Goal: Task Accomplishment & Management: Complete application form

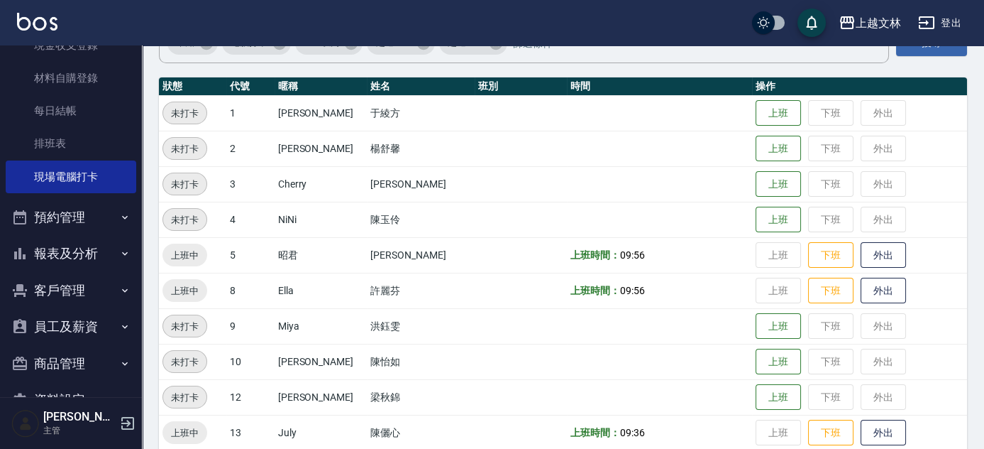
scroll to position [204, 0]
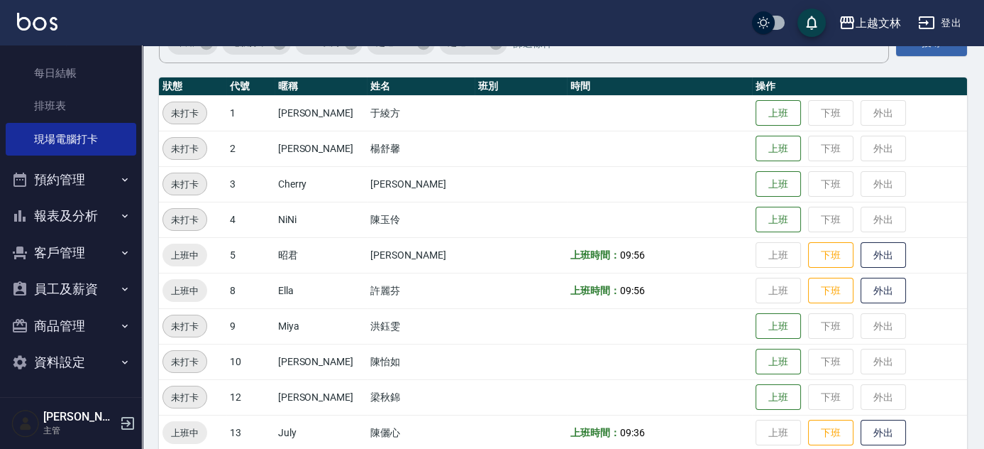
click at [62, 286] on button "員工及薪資" at bounding box center [71, 288] width 131 height 37
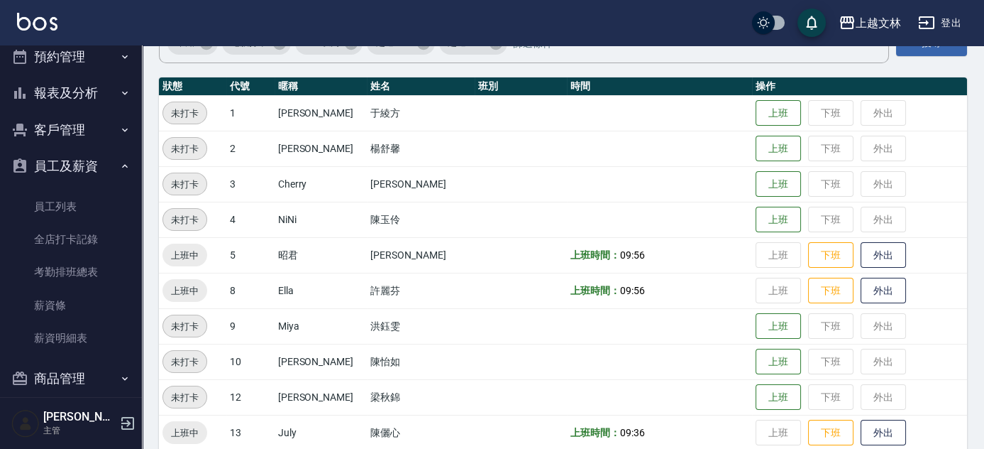
scroll to position [334, 0]
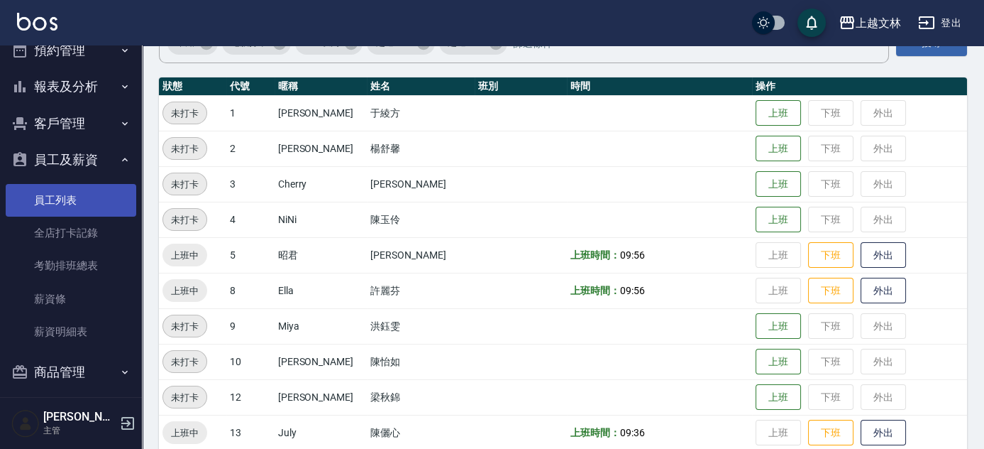
click at [73, 207] on link "員工列表" at bounding box center [71, 200] width 131 height 33
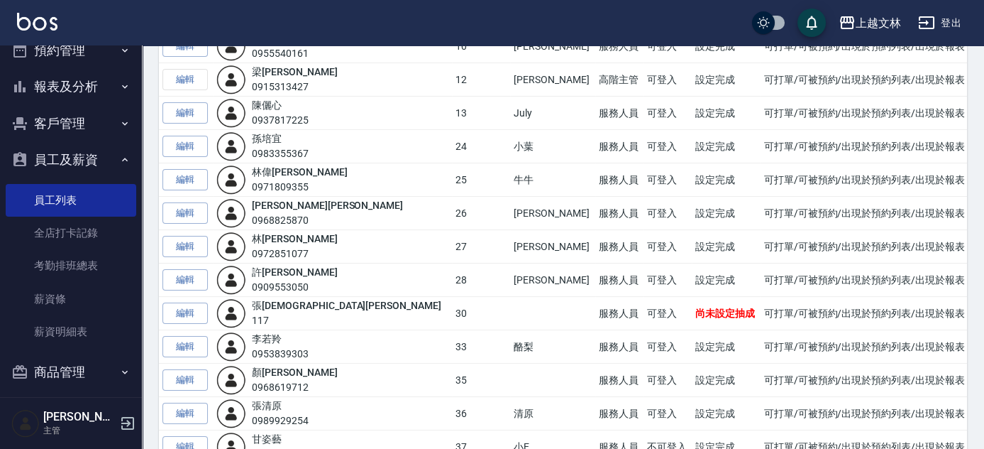
scroll to position [451, 0]
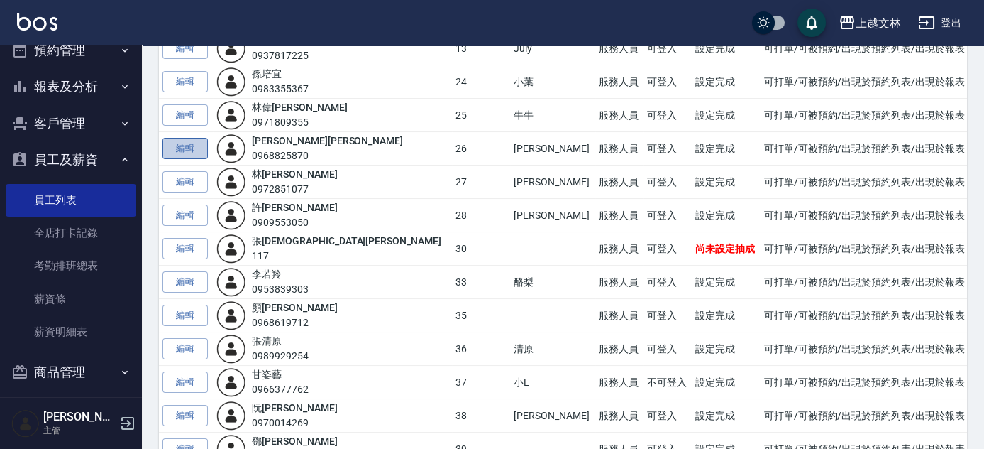
click at [199, 144] on link "編輯" at bounding box center [185, 149] width 45 height 22
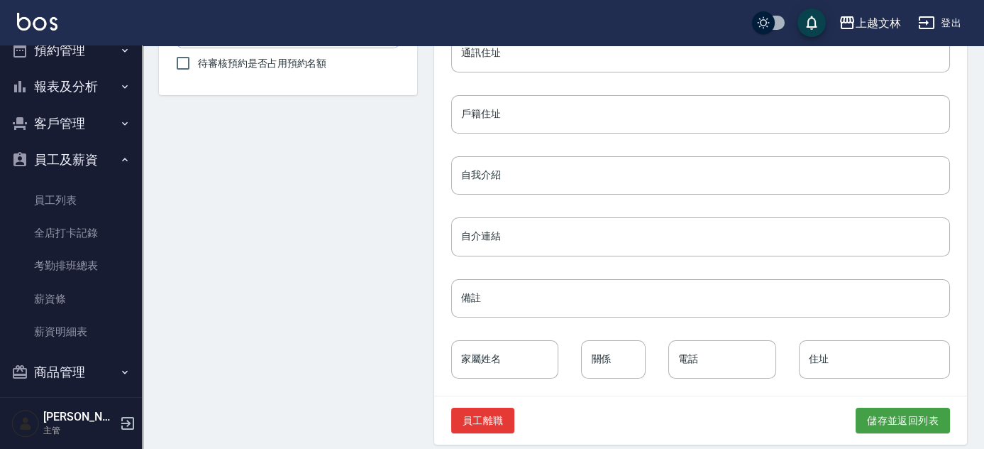
scroll to position [683, 0]
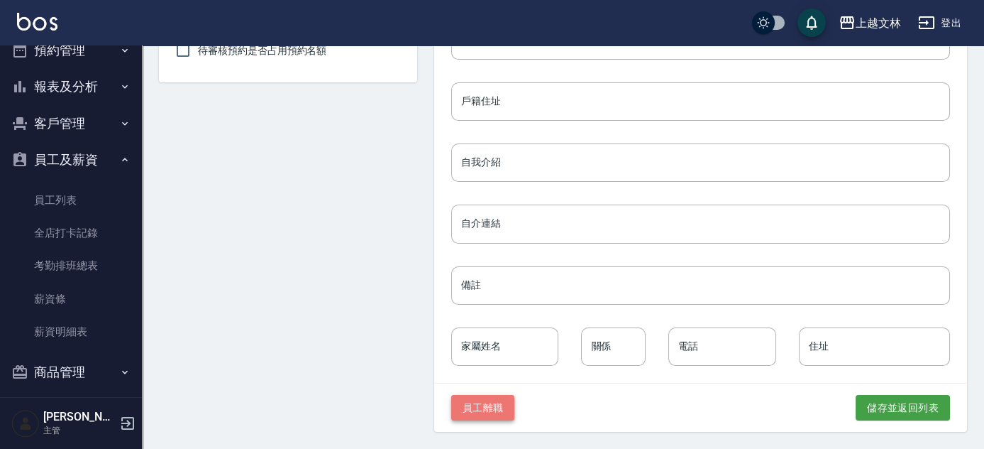
click at [503, 410] on button "員工離職" at bounding box center [483, 408] width 64 height 26
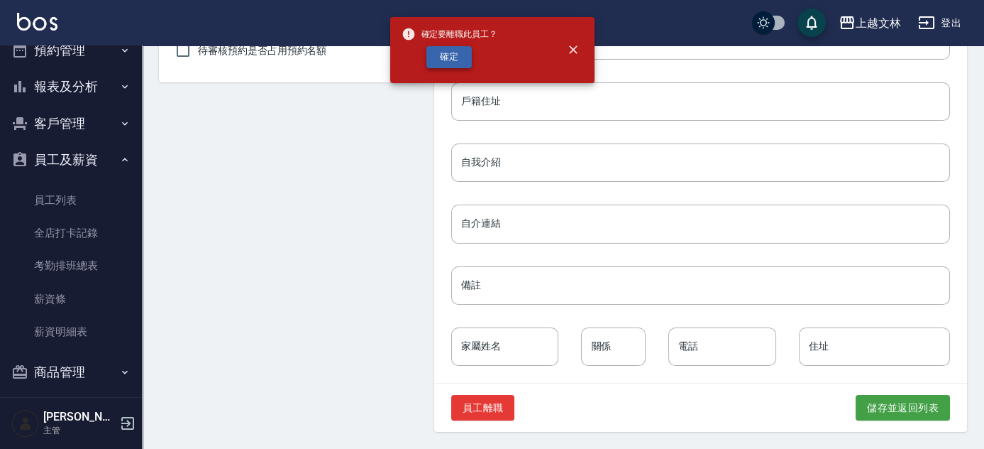
click at [452, 59] on button "確定" at bounding box center [449, 57] width 45 height 22
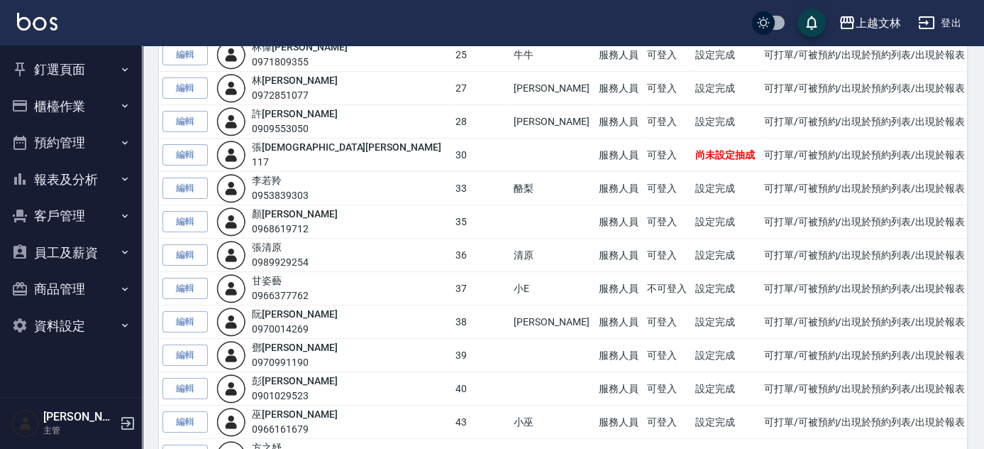
scroll to position [387, 0]
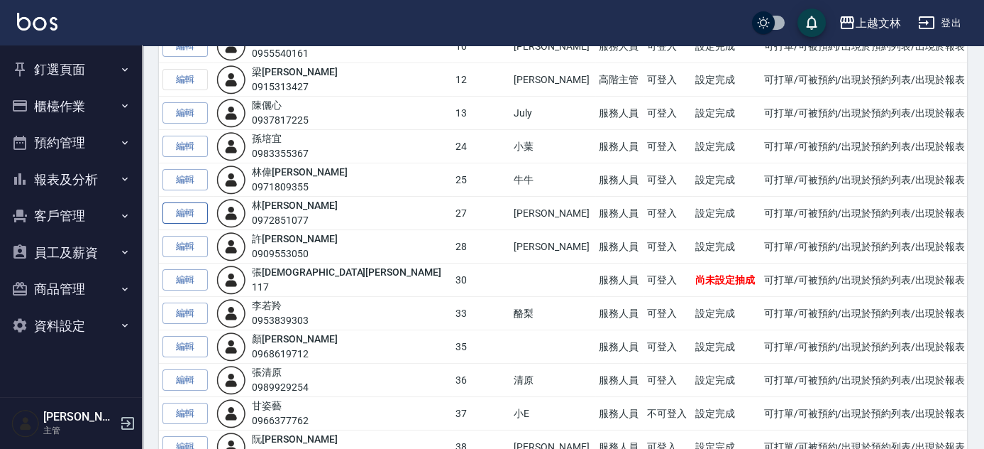
click at [199, 206] on link "編輯" at bounding box center [185, 213] width 45 height 22
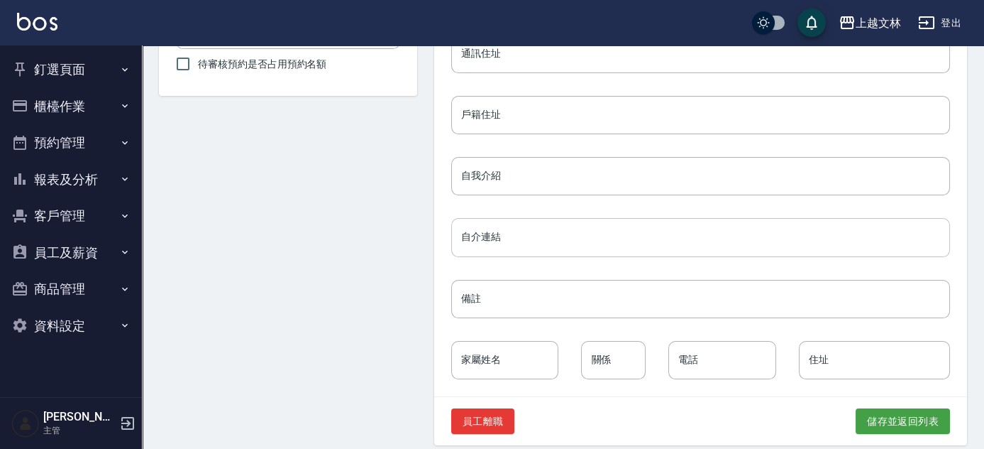
scroll to position [683, 0]
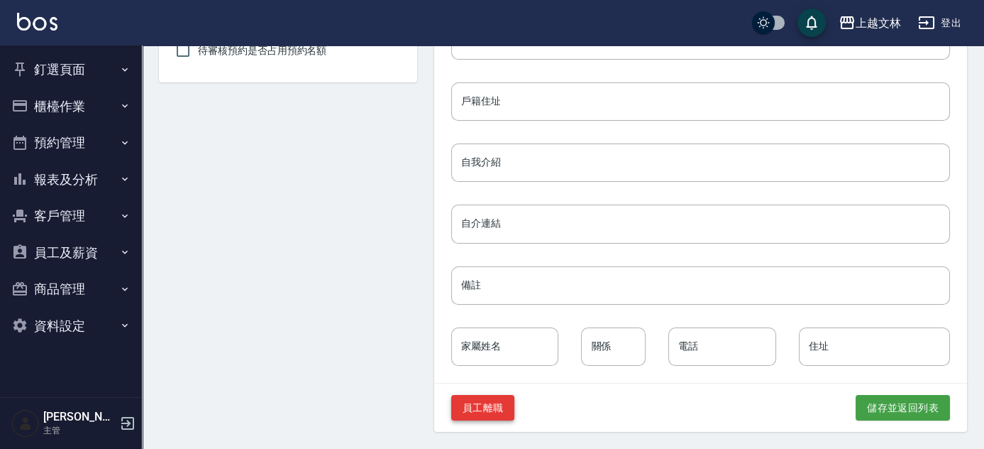
click at [498, 411] on button "員工離職" at bounding box center [483, 408] width 64 height 26
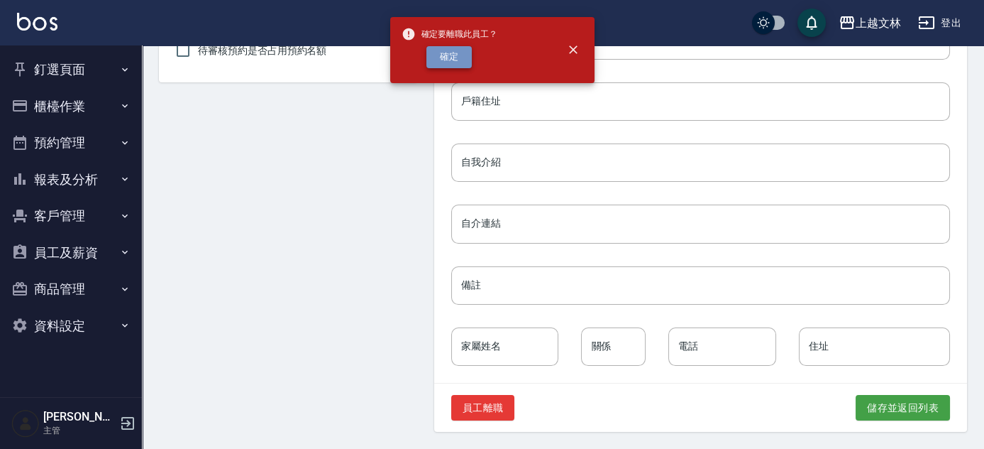
click at [467, 58] on button "確定" at bounding box center [449, 57] width 45 height 22
click at [453, 56] on button "確定" at bounding box center [449, 57] width 45 height 22
click at [439, 58] on button "確定" at bounding box center [449, 57] width 45 height 22
click at [569, 47] on icon "close" at bounding box center [573, 50] width 14 height 14
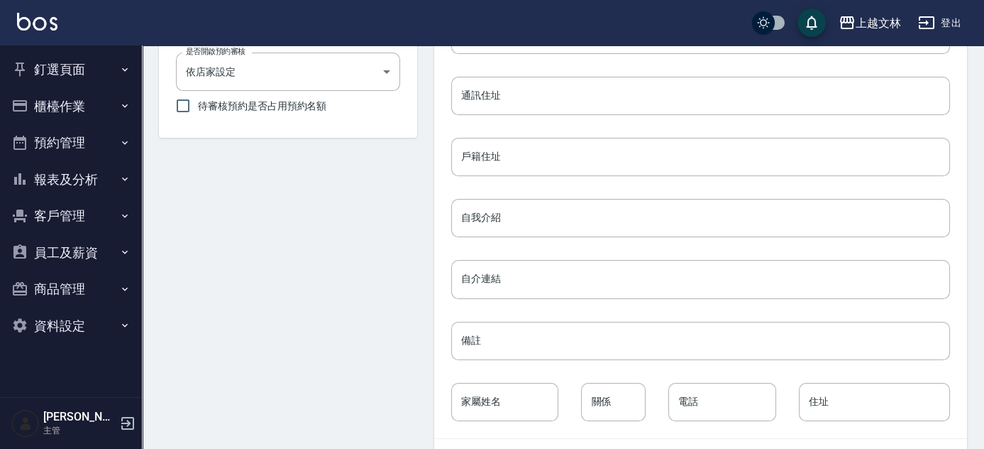
scroll to position [645, 0]
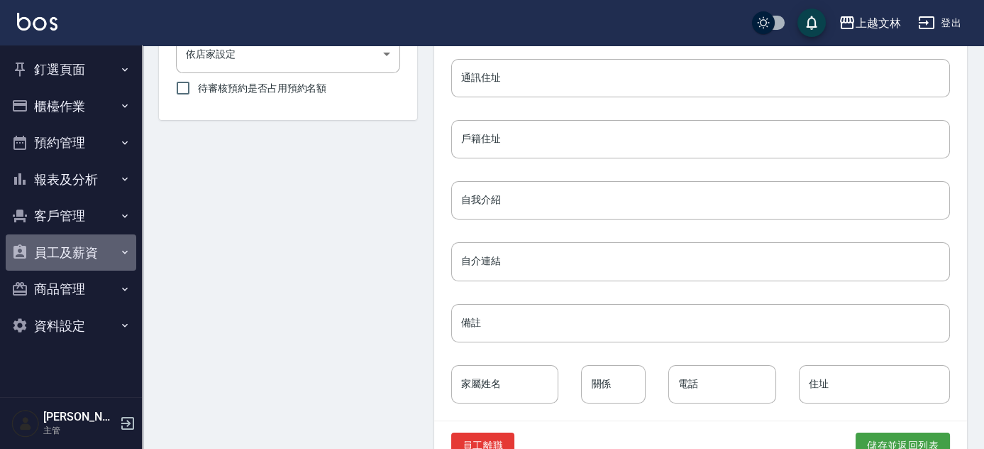
click at [67, 251] on button "員工及薪資" at bounding box center [71, 252] width 131 height 37
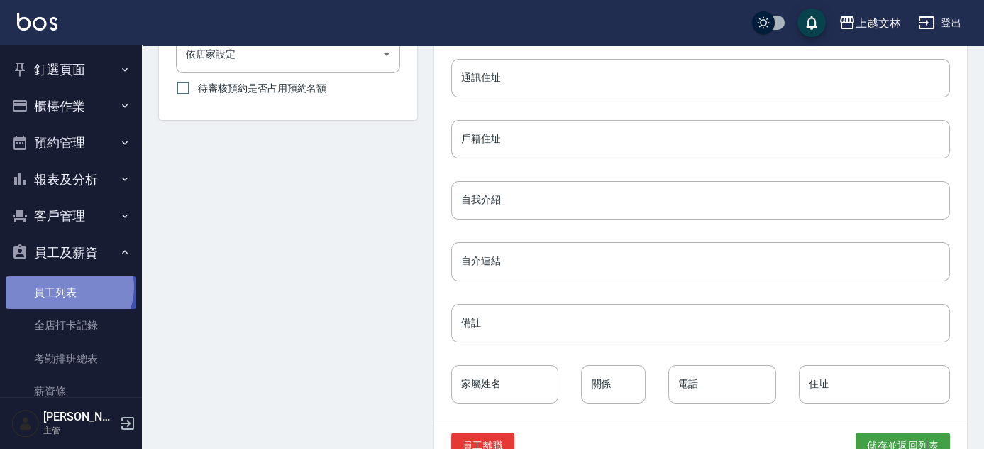
click at [66, 287] on link "員工列表" at bounding box center [71, 292] width 131 height 33
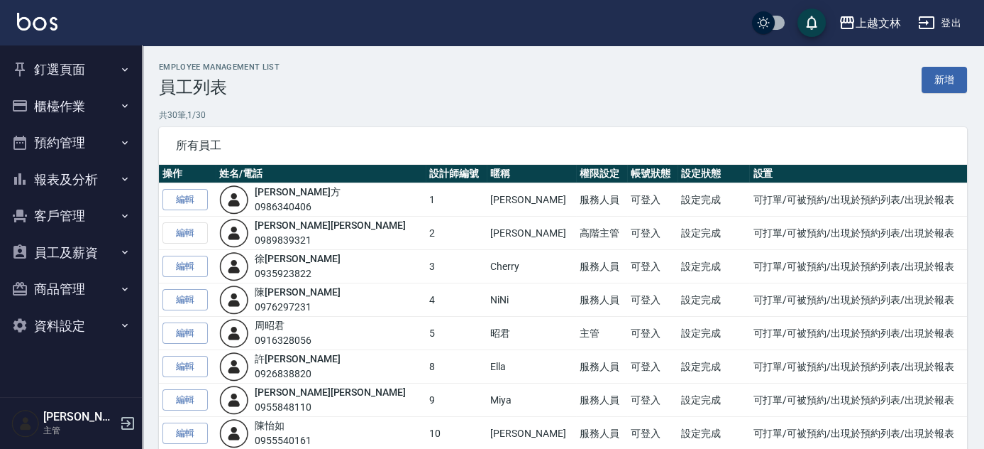
click at [960, 88] on link "新增" at bounding box center [944, 80] width 45 height 26
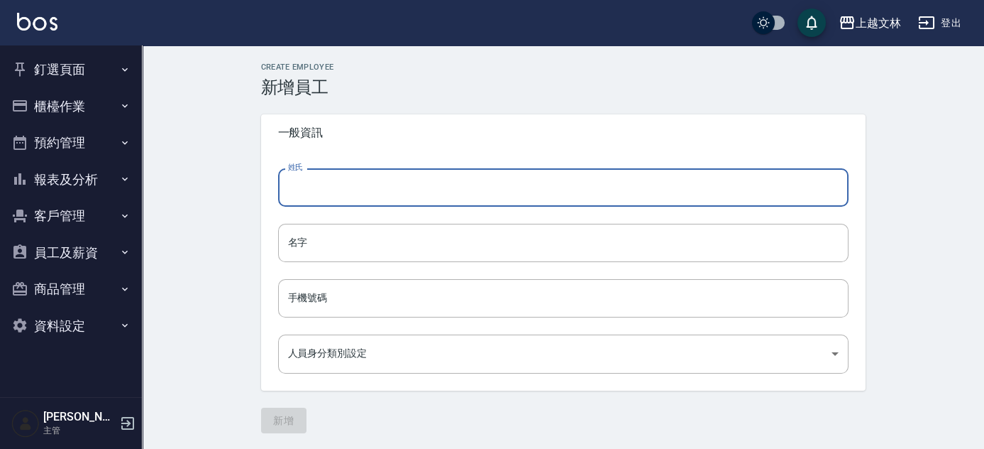
click at [322, 193] on input "姓氏" at bounding box center [563, 187] width 571 height 38
type input "[PERSON_NAME]"
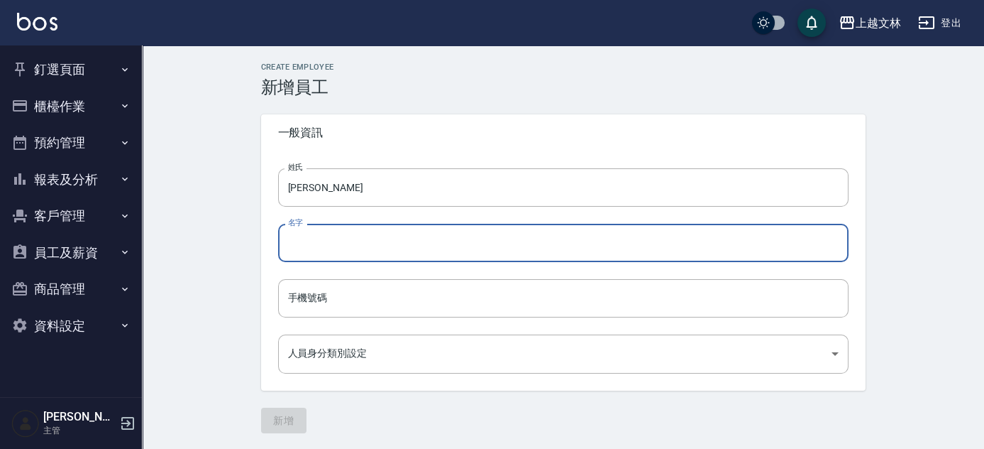
click at [329, 234] on input "名字" at bounding box center [563, 243] width 571 height 38
type input "[PERSON_NAME]"
click at [416, 300] on input "手機號碼" at bounding box center [563, 298] width 571 height 38
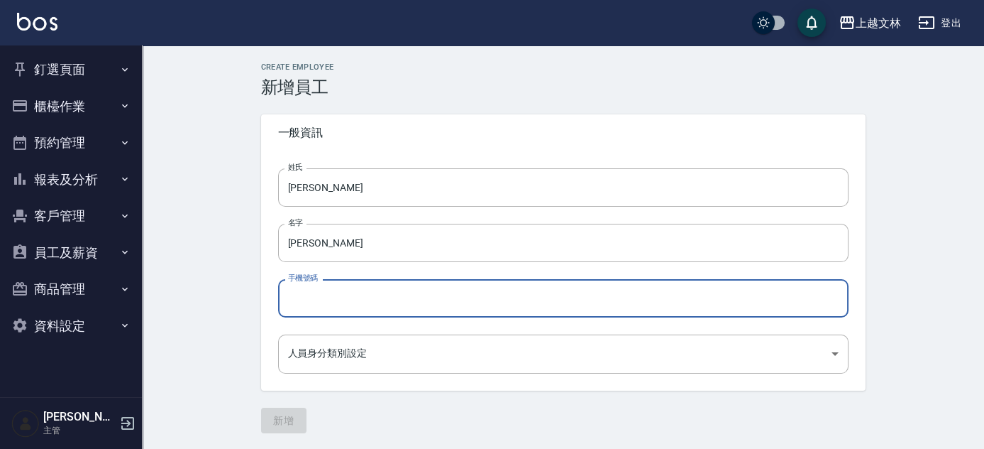
click at [325, 301] on input "手機號碼" at bounding box center [563, 298] width 571 height 38
type input "0965309612"
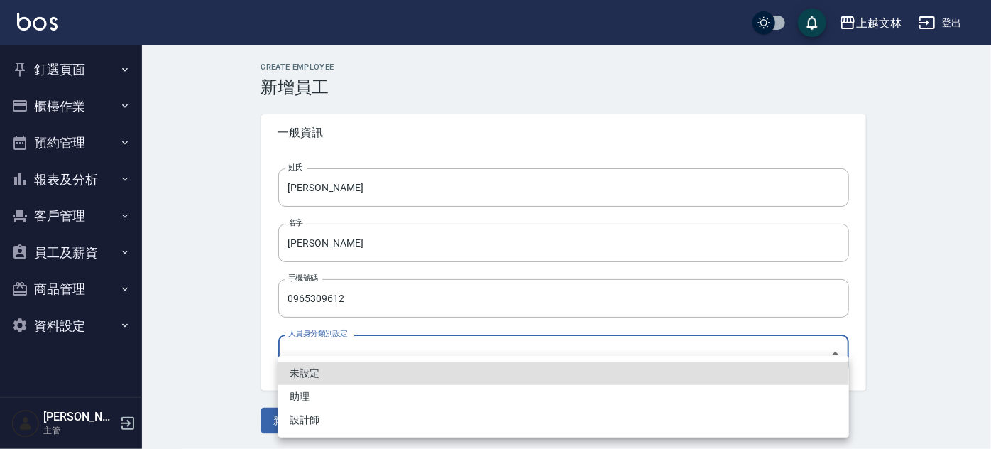
click at [393, 351] on body "上越文[PERSON_NAME]出 釘選頁面 店家日報表 設計師排行榜 每日結帳 櫃檯作業 打帳單 帳單列表 現金收支登錄 材料自購登錄 每日結帳 排班表 現…" at bounding box center [495, 225] width 991 height 450
click at [369, 398] on li "助理" at bounding box center [563, 396] width 571 height 23
type input "9d0d7dda-776a-4cc7-8f23-1e57611cf1e7"
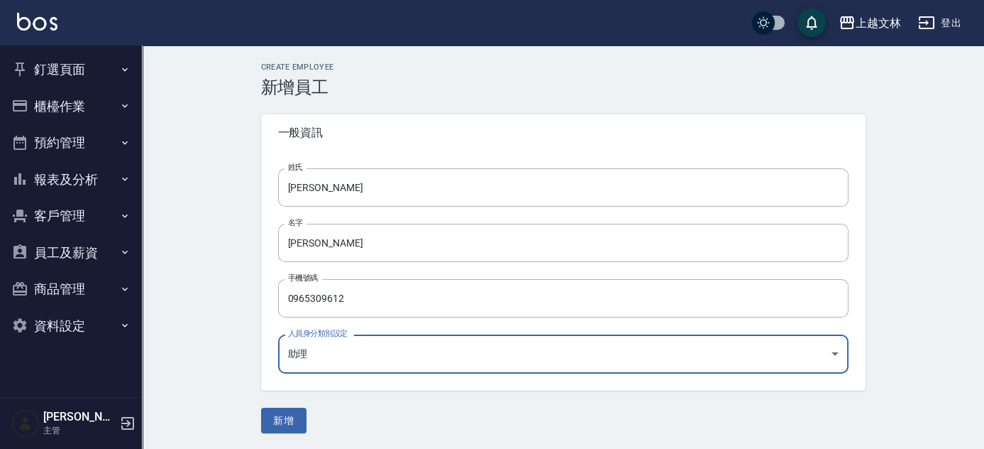
click at [282, 423] on button "新增" at bounding box center [283, 420] width 45 height 26
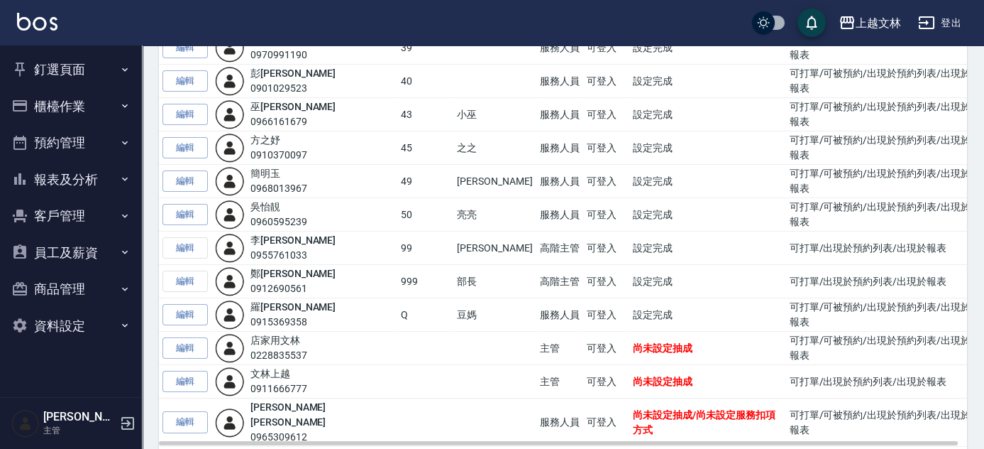
scroll to position [818, 0]
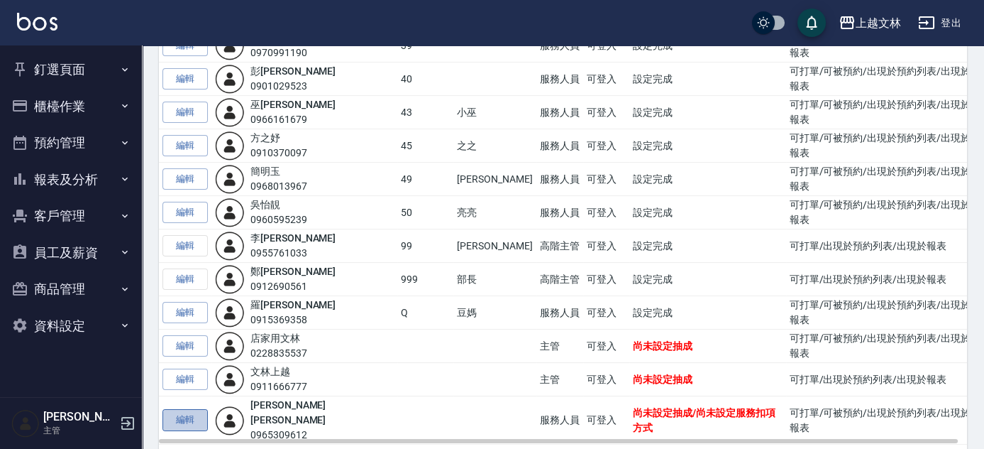
click at [197, 409] on link "編輯" at bounding box center [185, 420] width 45 height 22
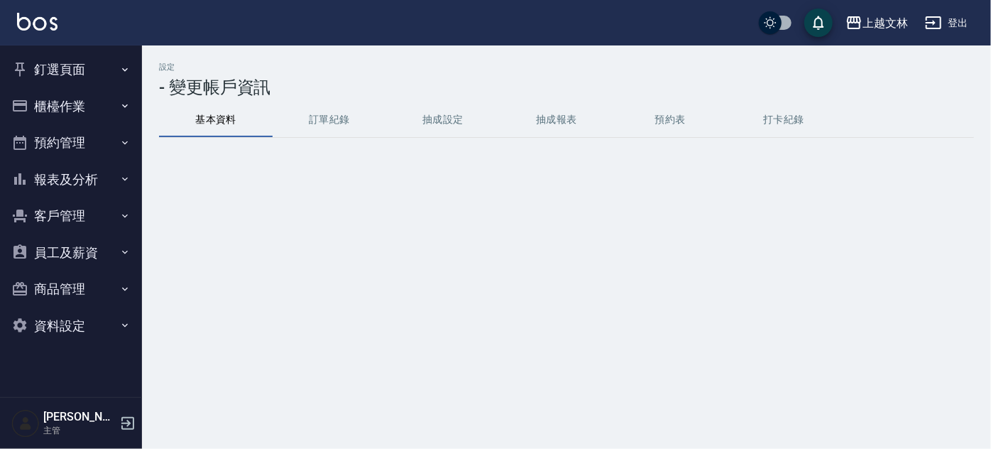
click at [335, 121] on button "訂單紀錄" at bounding box center [330, 120] width 114 height 34
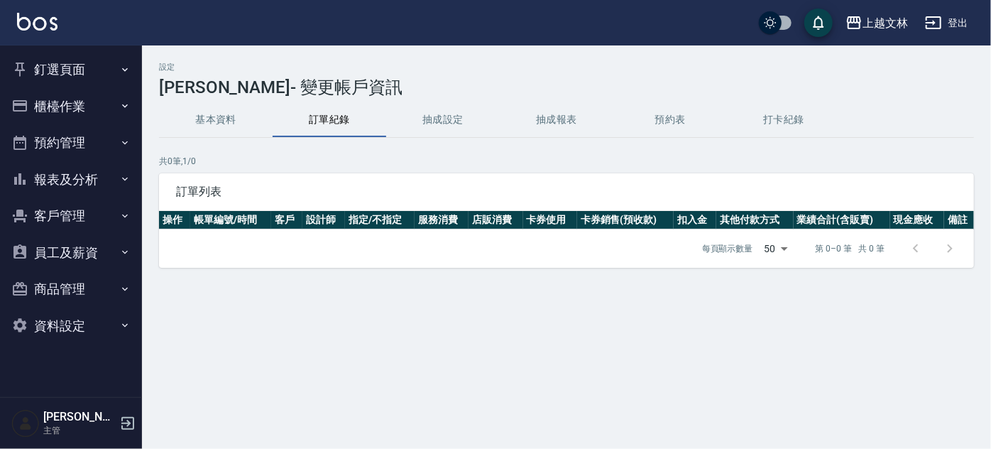
click at [231, 116] on button "基本資料" at bounding box center [216, 120] width 114 height 34
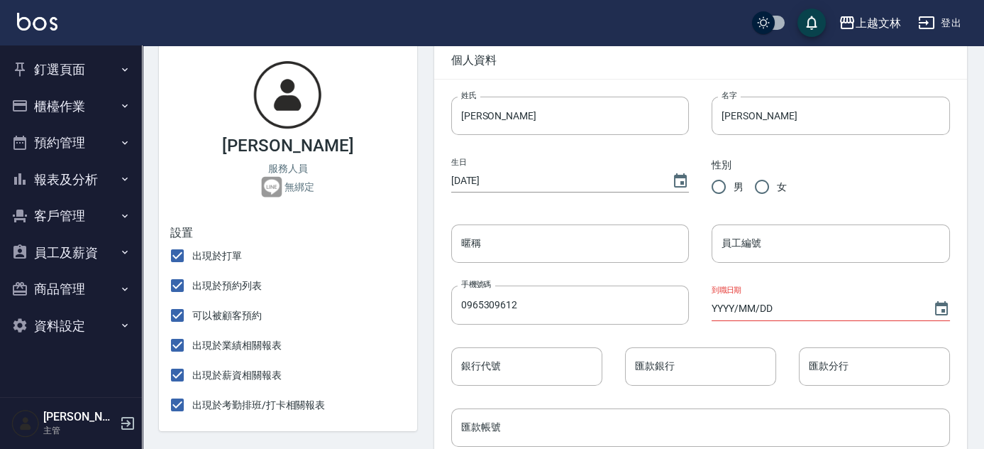
scroll to position [128, 0]
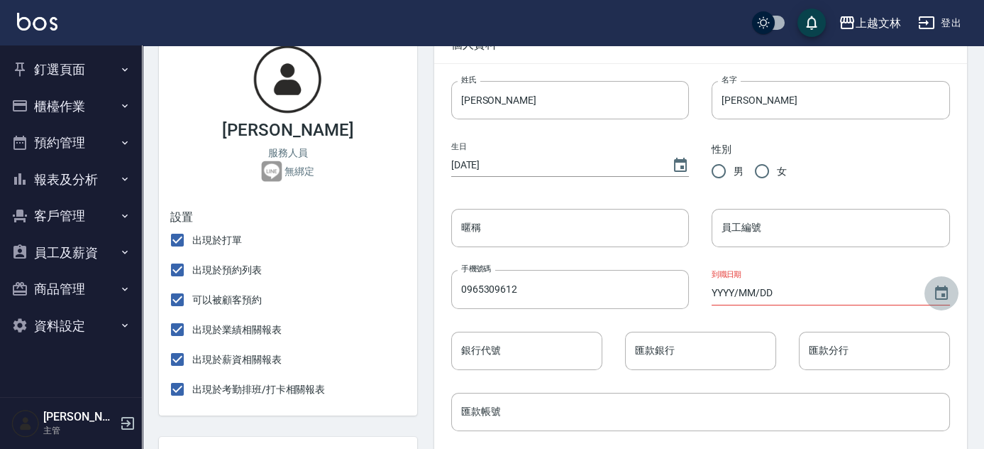
click at [943, 297] on icon "Choose date" at bounding box center [941, 293] width 17 height 17
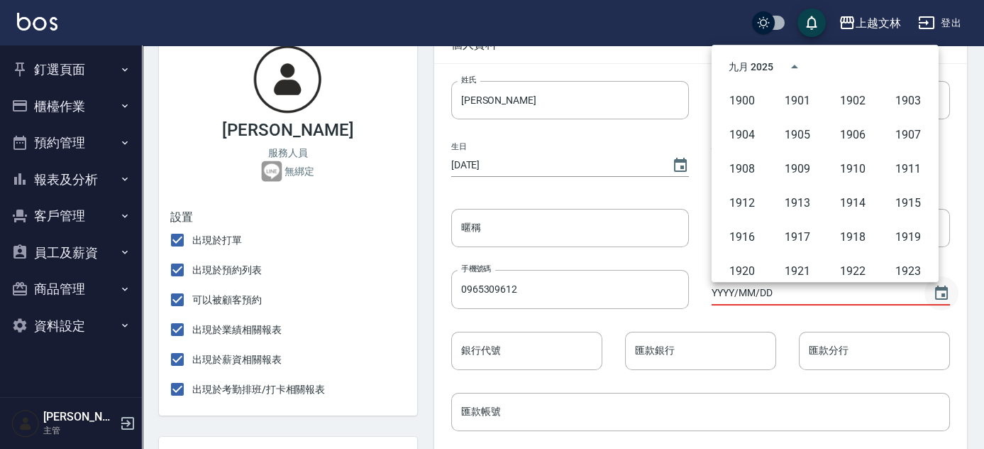
scroll to position [974, 0]
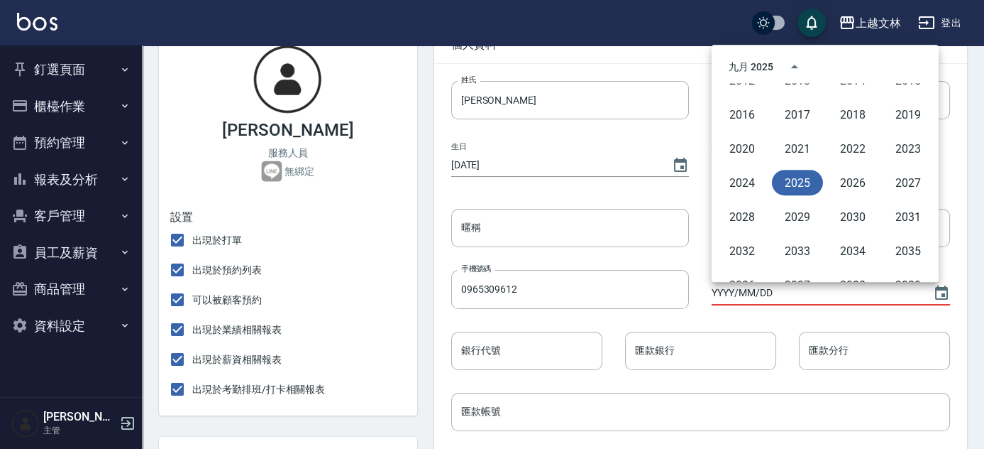
click at [808, 185] on button "2025" at bounding box center [797, 183] width 51 height 26
type input "[DATE]"
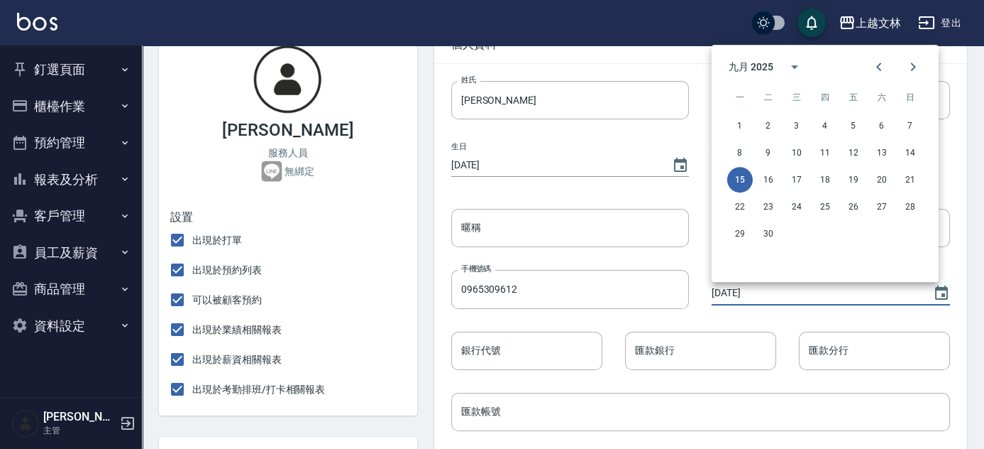
click at [937, 327] on div "匯款分行 匯款分行" at bounding box center [864, 339] width 174 height 61
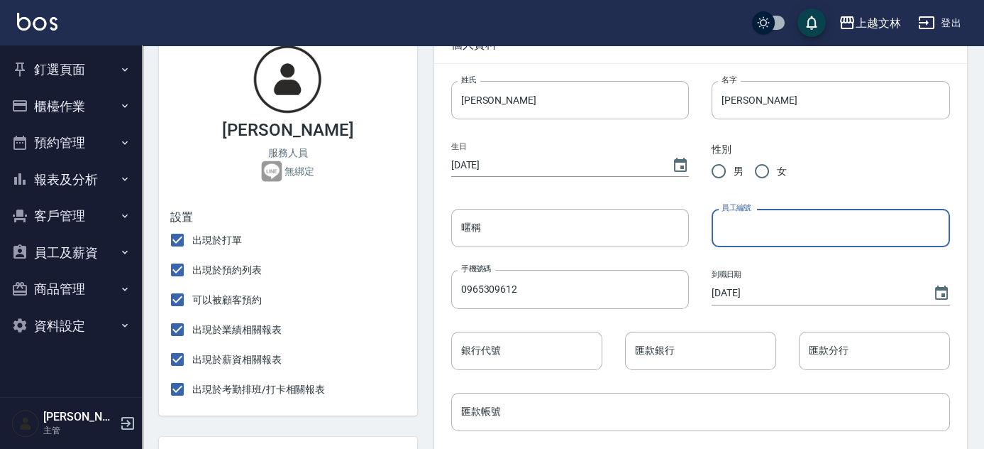
click at [808, 236] on input "員工編號" at bounding box center [831, 228] width 238 height 38
click at [762, 168] on input "女" at bounding box center [762, 171] width 30 height 30
radio input "true"
click at [759, 231] on input "員工編號" at bounding box center [831, 228] width 238 height 38
type input "26"
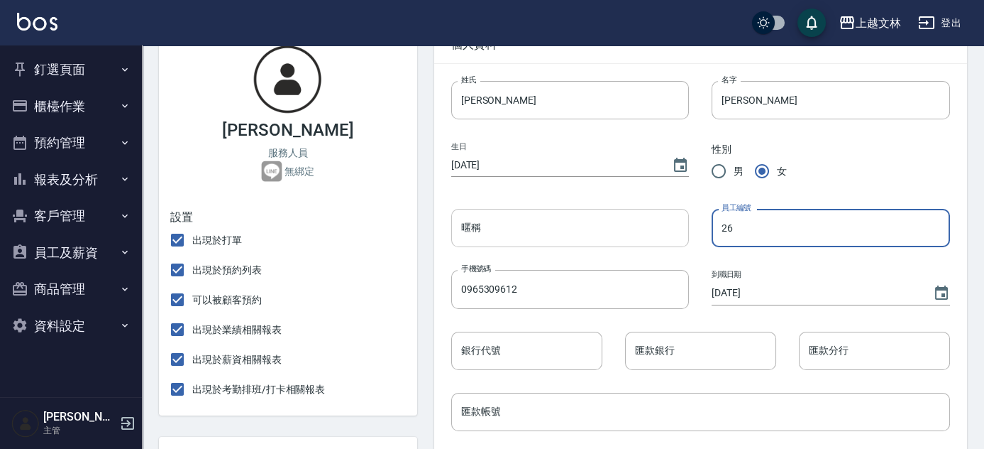
click at [630, 241] on input "暱稱" at bounding box center [570, 228] width 238 height 38
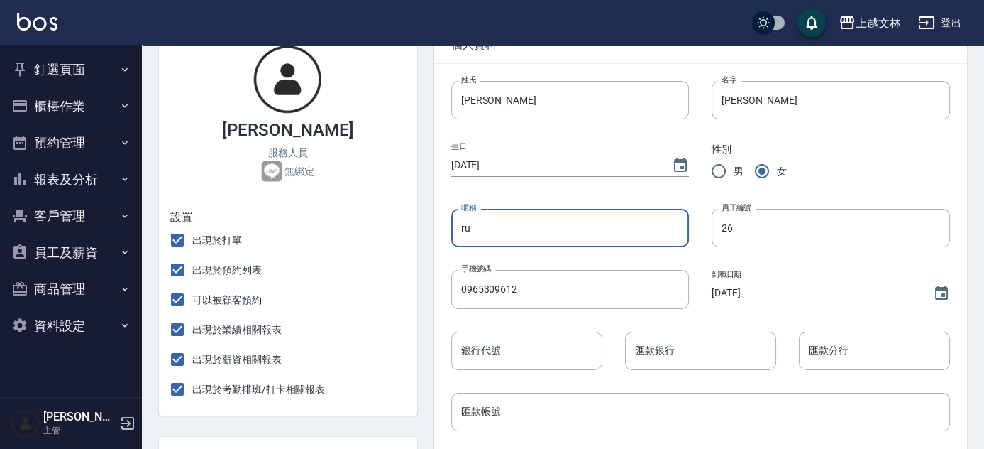
type input "r"
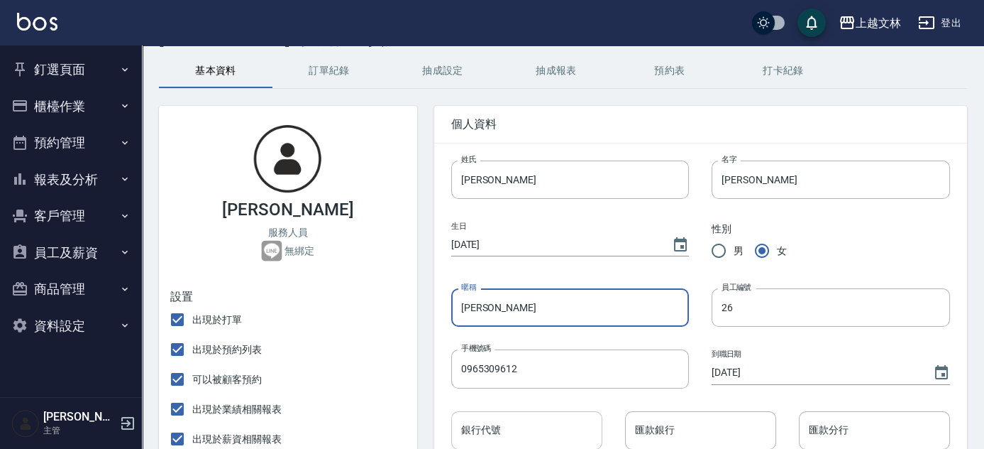
scroll to position [0, 0]
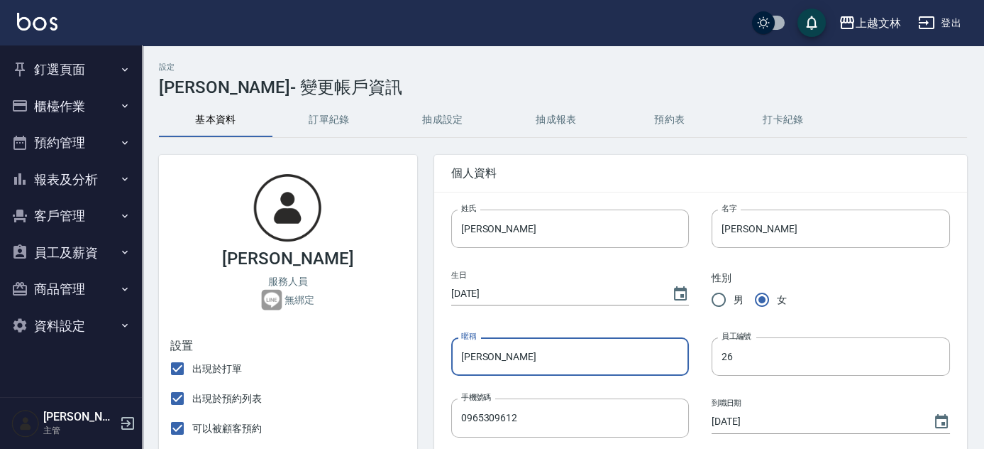
type input "[PERSON_NAME]"
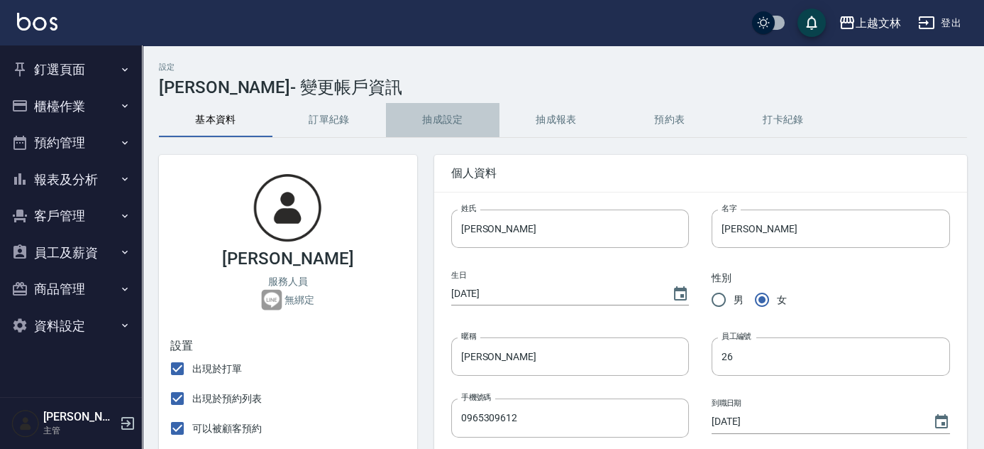
click at [441, 122] on button "抽成設定" at bounding box center [443, 120] width 114 height 34
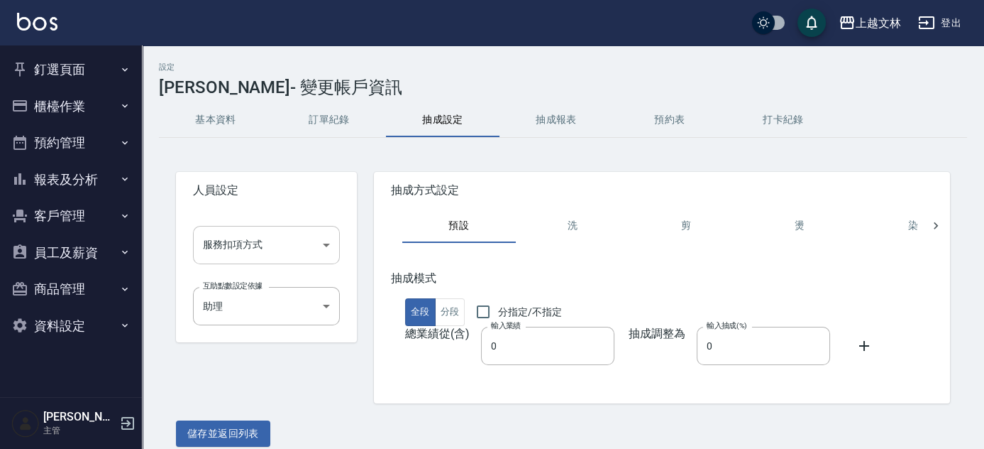
click at [329, 247] on body "上越文林 登出 釘選頁面 店家日報表 設計師排行榜 每日結帳 櫃檯作業 打帳單 帳單列表 現金收支登錄 材料自購登錄 每日結帳 排班表 現場電腦打卡 預約管理…" at bounding box center [492, 232] width 984 height 464
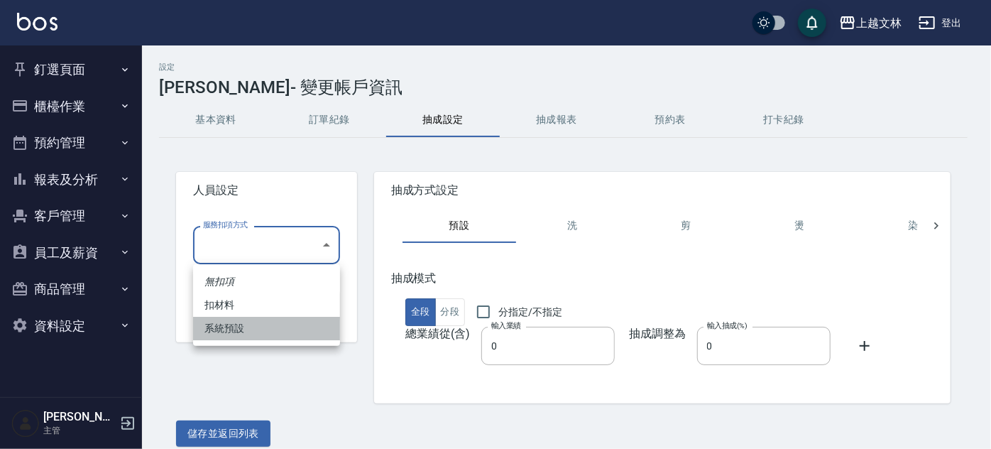
click at [301, 329] on li "系統預設" at bounding box center [266, 328] width 147 height 23
type input "系統預設"
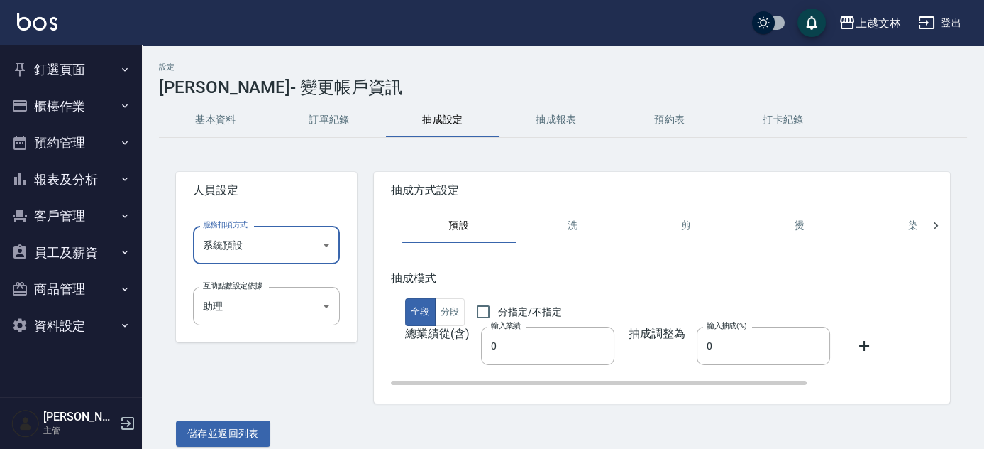
scroll to position [14, 0]
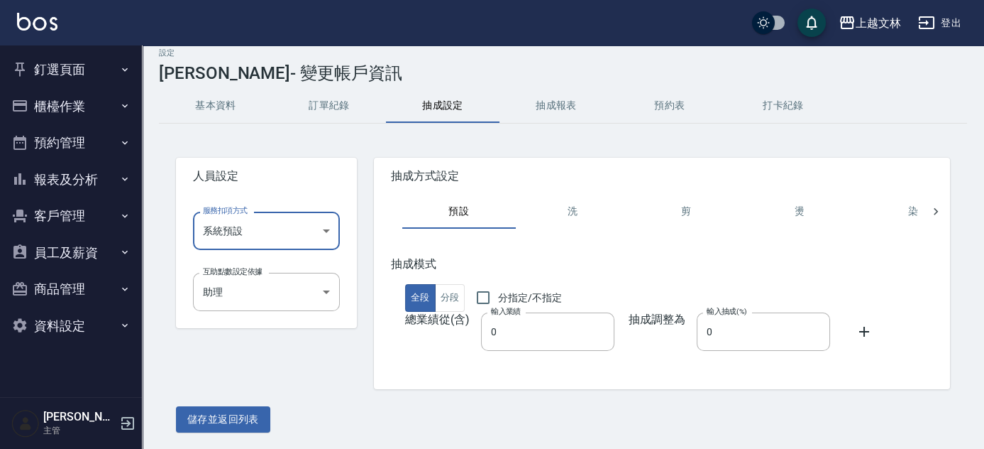
click at [229, 96] on button "基本資料" at bounding box center [216, 106] width 114 height 34
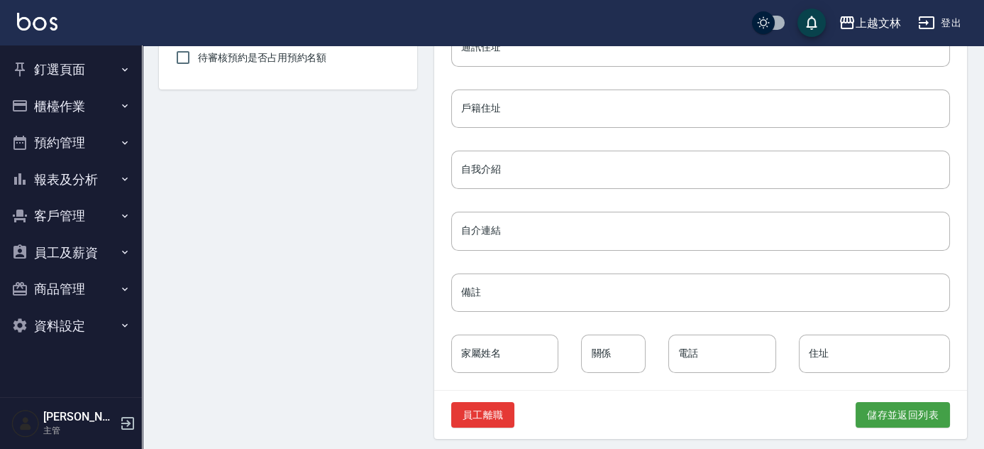
scroll to position [683, 0]
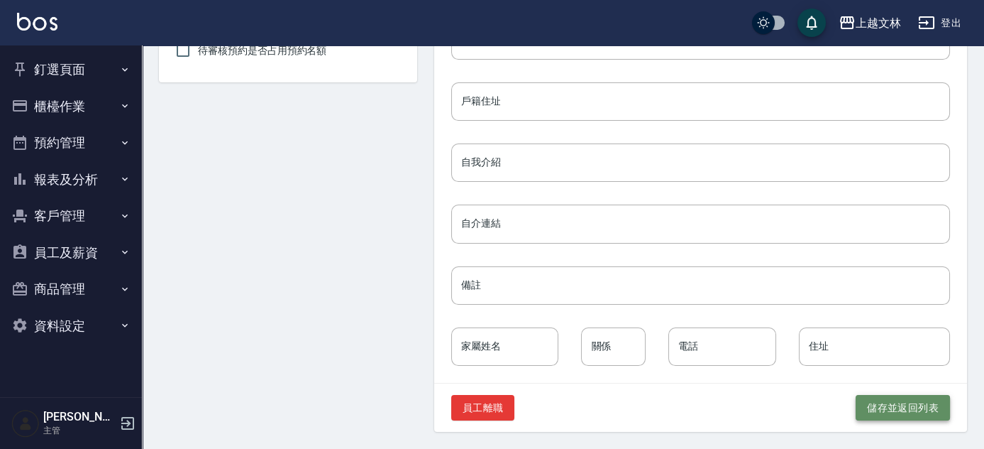
click at [921, 412] on button "儲存並返回列表" at bounding box center [903, 408] width 94 height 26
click at [921, 411] on button "儲存並返回列表" at bounding box center [903, 408] width 94 height 26
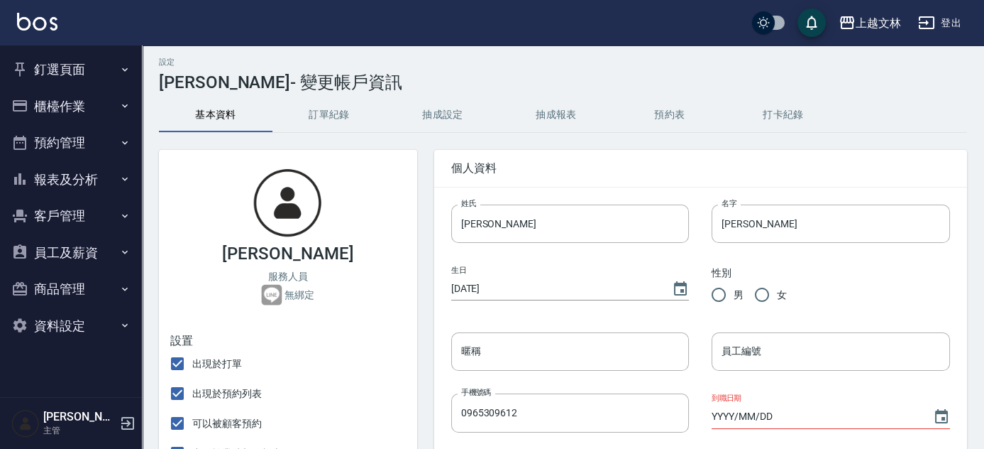
scroll to position [0, 0]
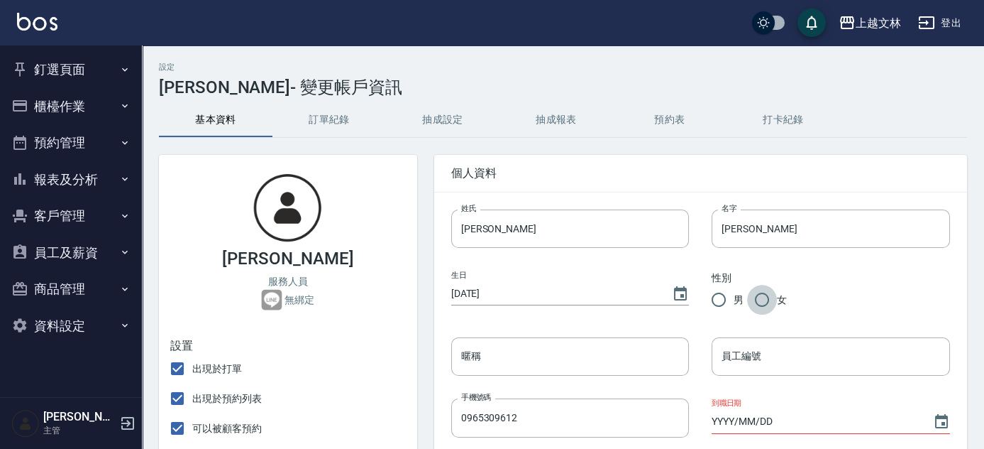
click at [769, 302] on input "女" at bounding box center [762, 300] width 30 height 30
radio input "true"
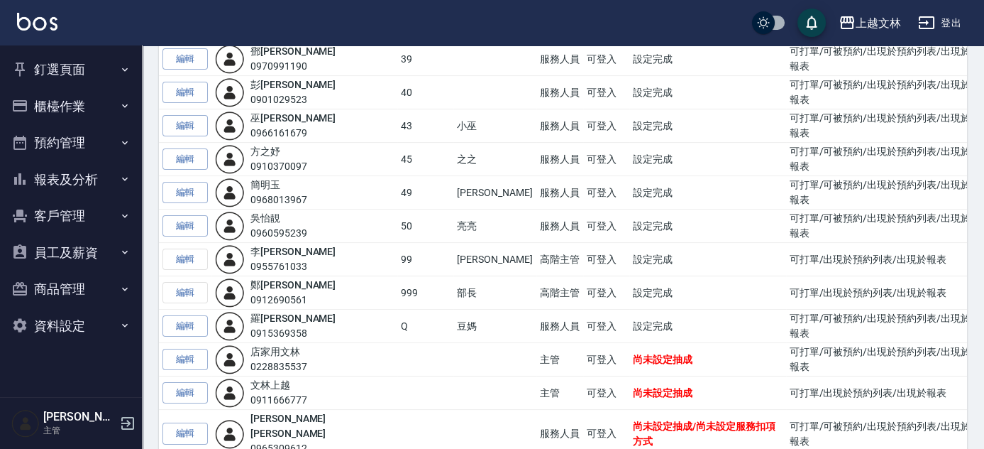
scroll to position [818, 0]
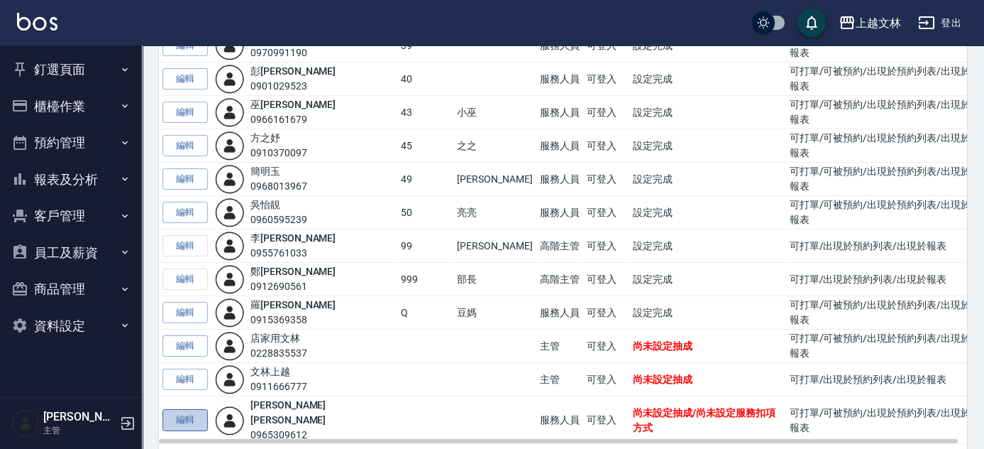
click at [189, 409] on link "編輯" at bounding box center [185, 420] width 45 height 22
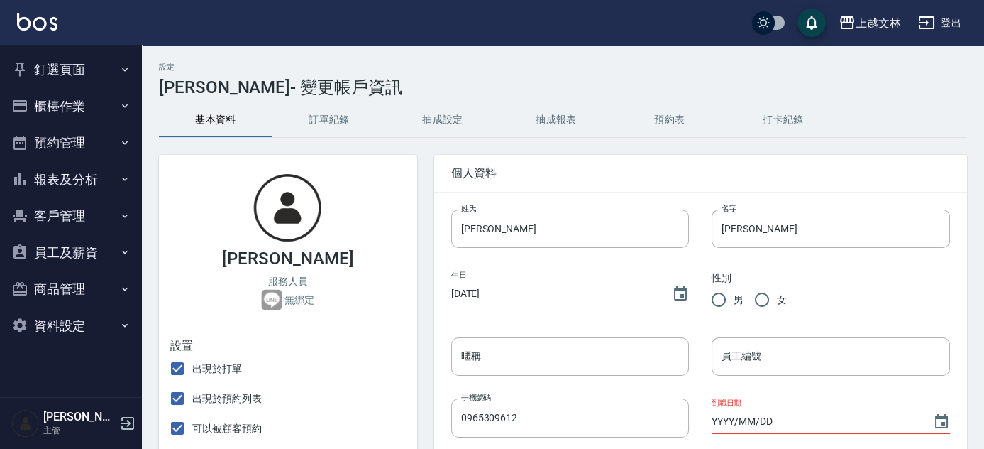
click at [759, 304] on input "女" at bounding box center [762, 300] width 30 height 30
radio input "true"
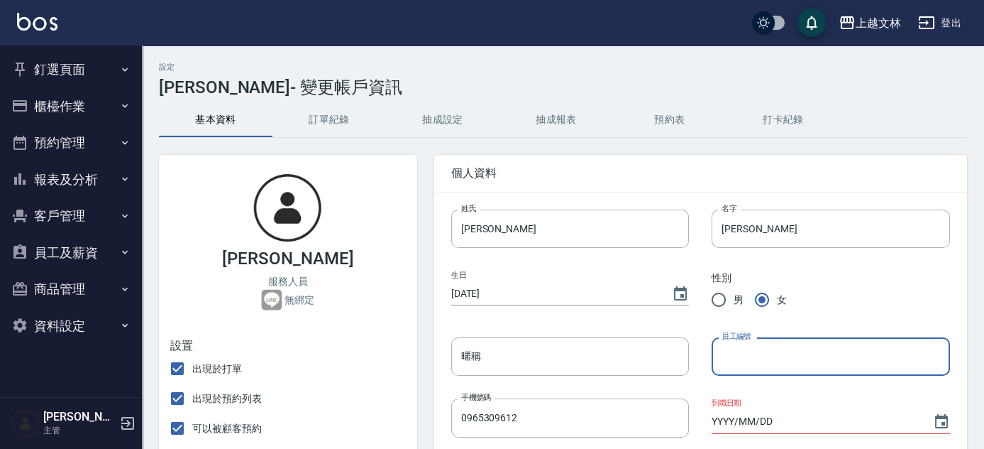
click at [772, 365] on input "員工編號" at bounding box center [831, 356] width 238 height 38
type input "26"
click at [615, 363] on input "暱稱" at bounding box center [570, 356] width 238 height 38
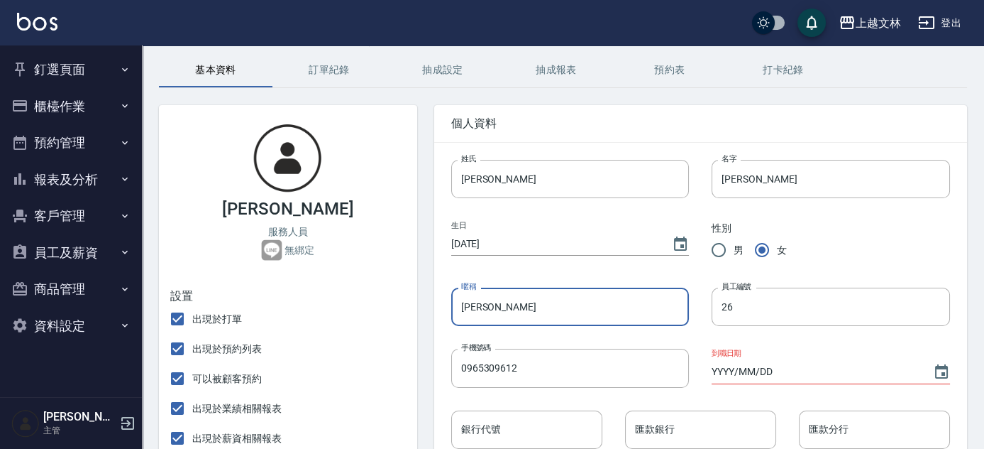
scroll to position [128, 0]
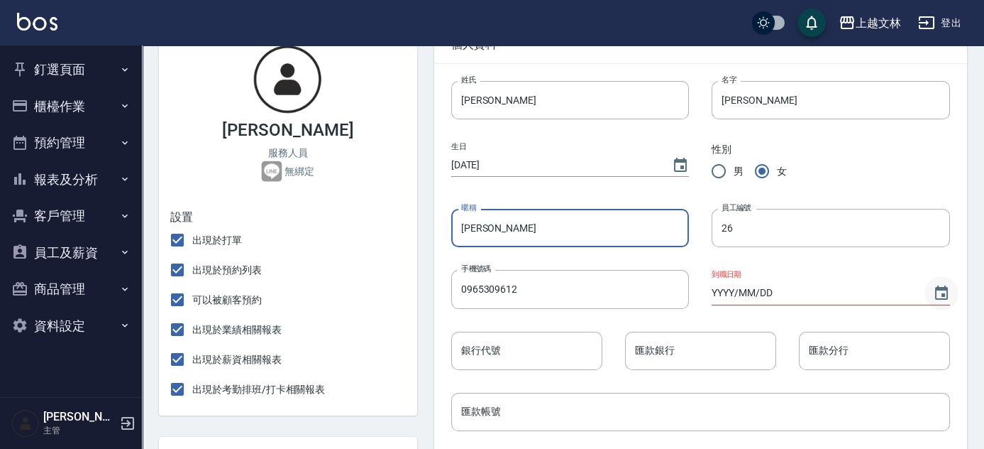
type input "[PERSON_NAME]"
click at [945, 293] on icon "Choose date" at bounding box center [941, 293] width 17 height 17
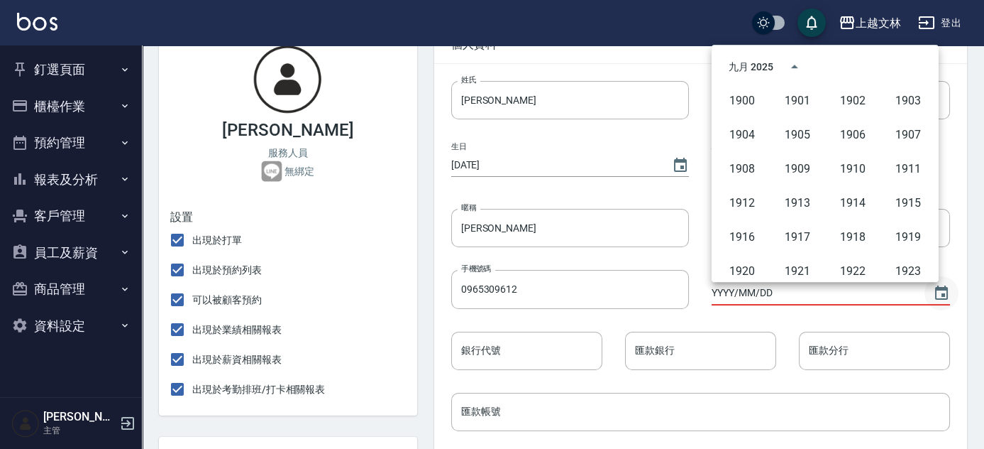
scroll to position [974, 0]
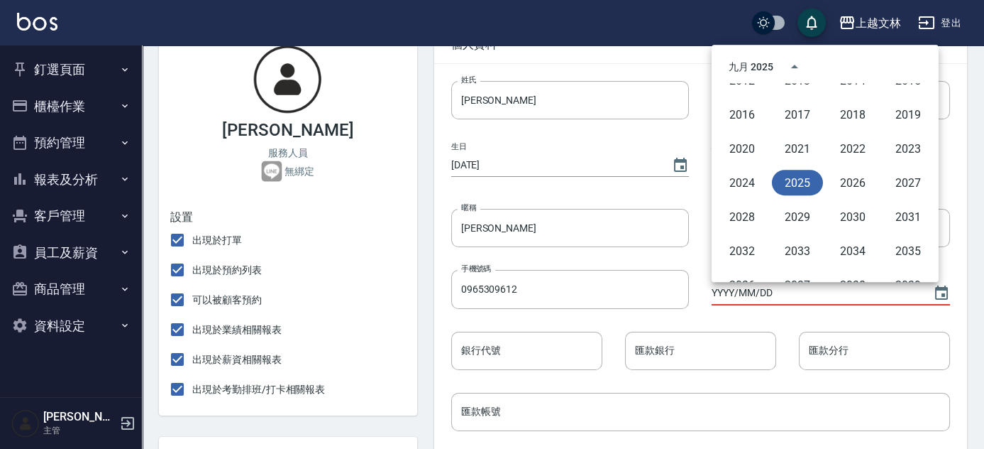
click at [812, 183] on button "2025" at bounding box center [797, 183] width 51 height 26
type input "[DATE]"
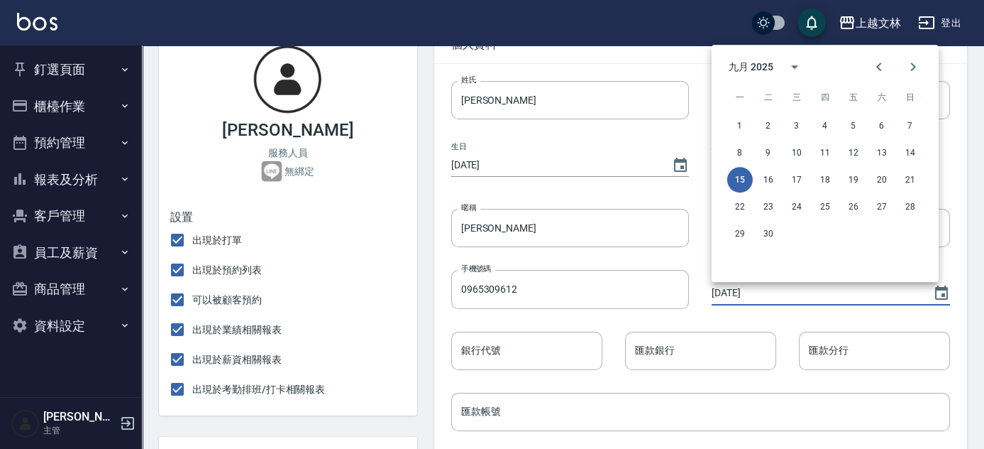
click at [887, 317] on div "匯款分行 匯款分行" at bounding box center [864, 339] width 174 height 61
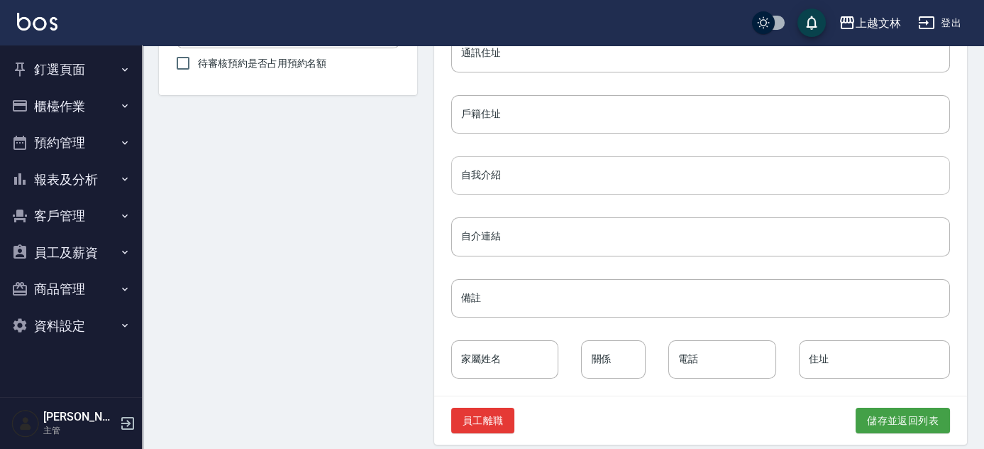
scroll to position [683, 0]
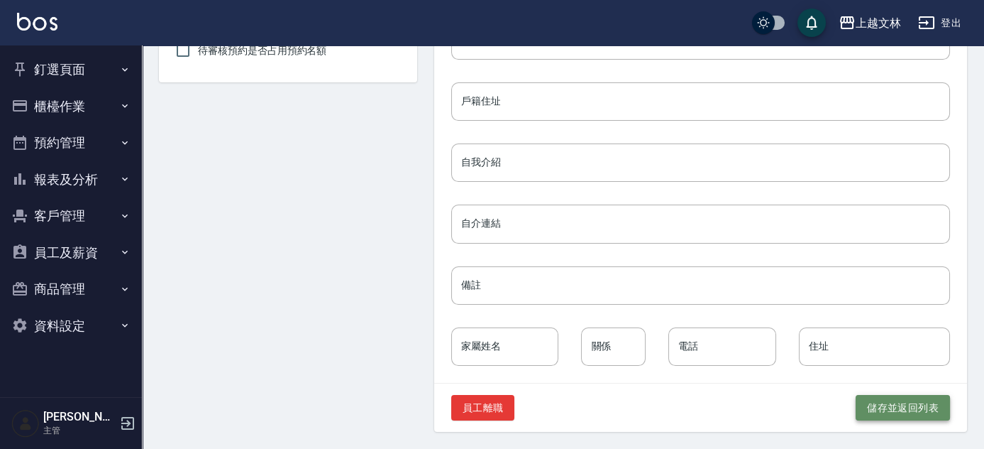
click at [926, 408] on button "儲存並返回列表" at bounding box center [903, 408] width 94 height 26
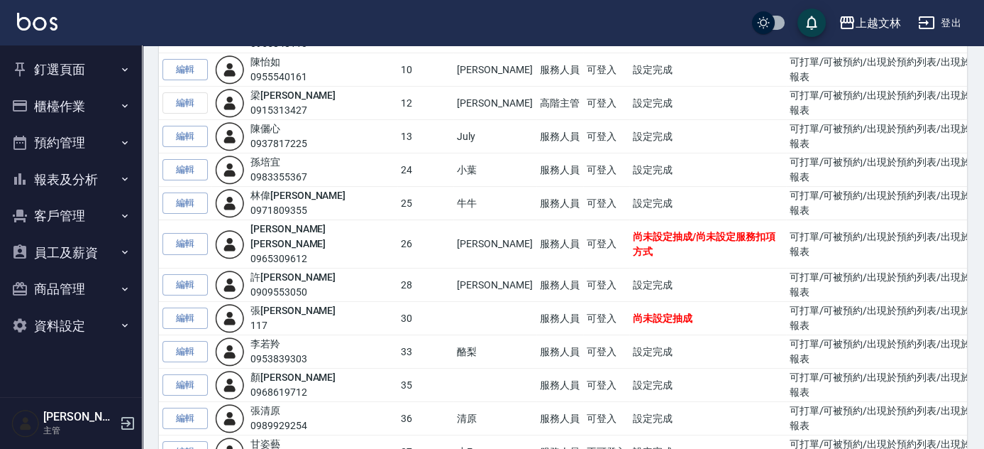
scroll to position [387, 0]
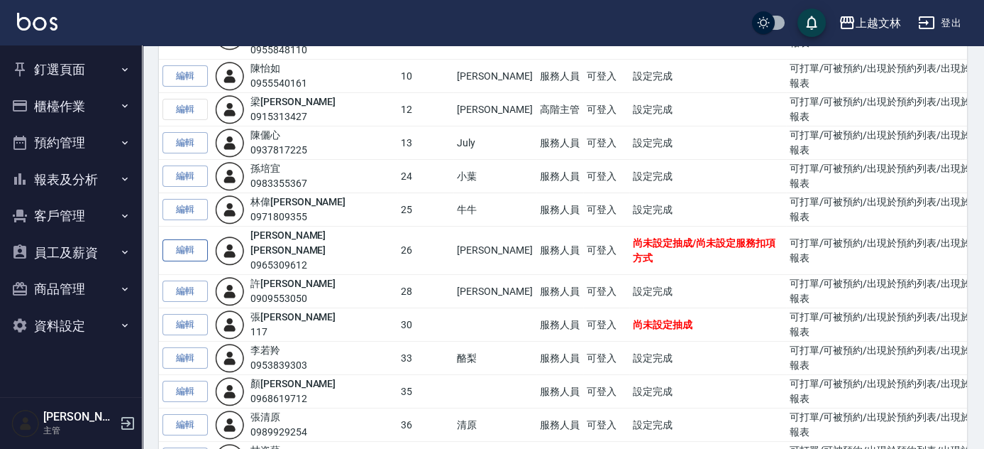
click at [172, 239] on link "編輯" at bounding box center [185, 250] width 45 height 22
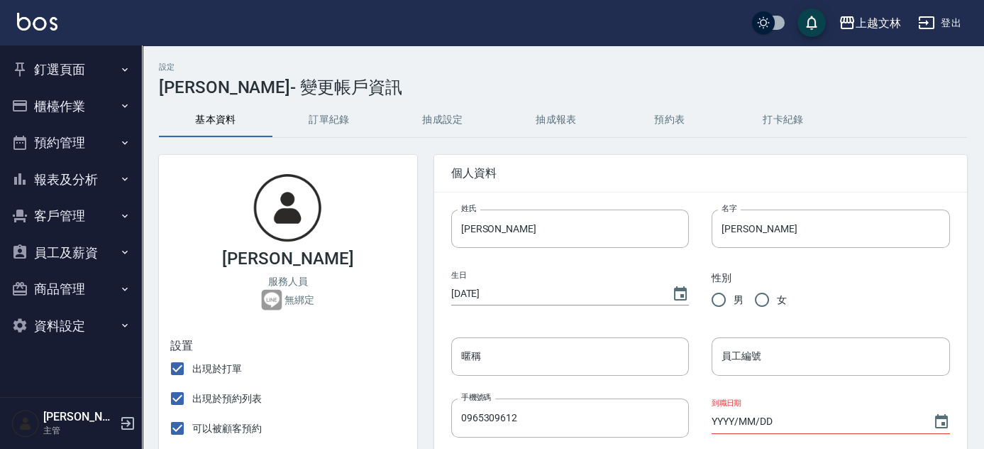
radio input "true"
type input "[PERSON_NAME]"
type input "26"
type input "[DATE]"
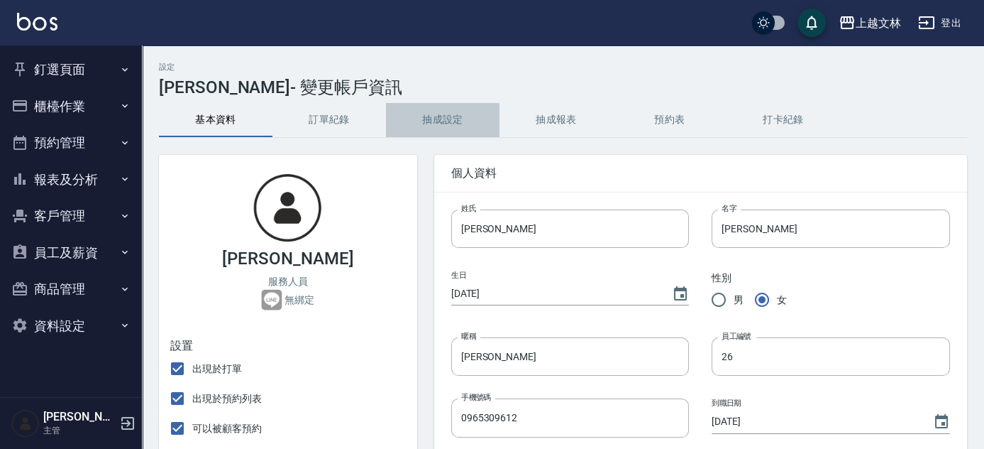
click at [448, 124] on button "抽成設定" at bounding box center [443, 120] width 114 height 34
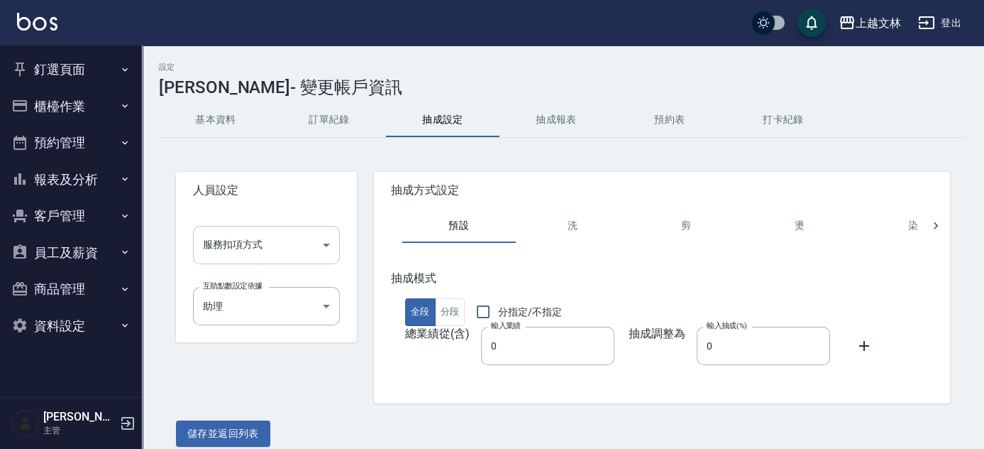
click at [324, 249] on body "上越文林 登出 釘選頁面 店家日報表 設計師排行榜 每日結帳 櫃檯作業 打帳單 帳單列表 現金收支登錄 材料自購登錄 每日結帳 排班表 現場電腦打卡 預約管理…" at bounding box center [492, 232] width 984 height 464
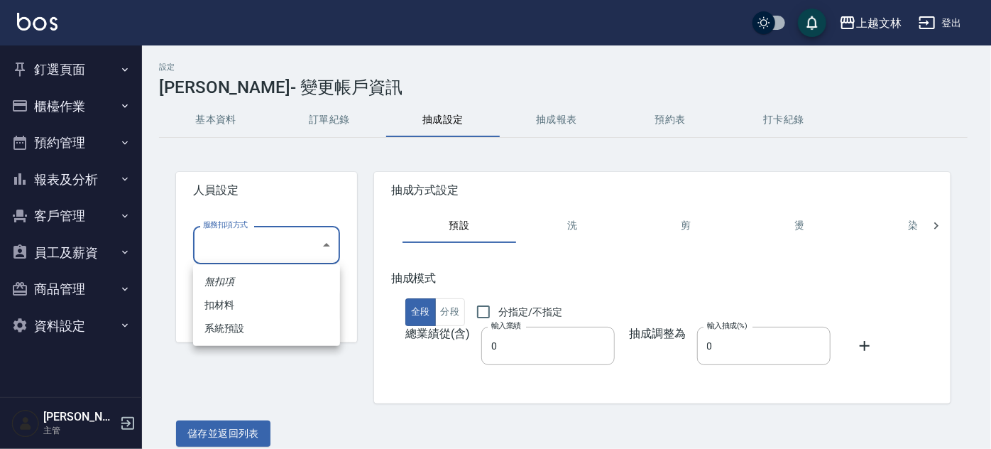
click at [305, 328] on li "系統預設" at bounding box center [266, 328] width 147 height 23
type input "系統預設"
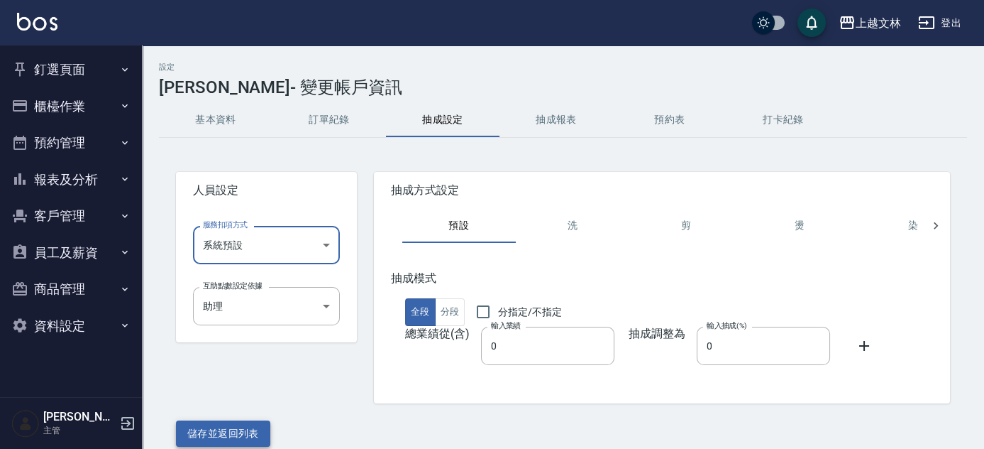
click at [231, 433] on button "儲存並返回列表" at bounding box center [223, 433] width 94 height 26
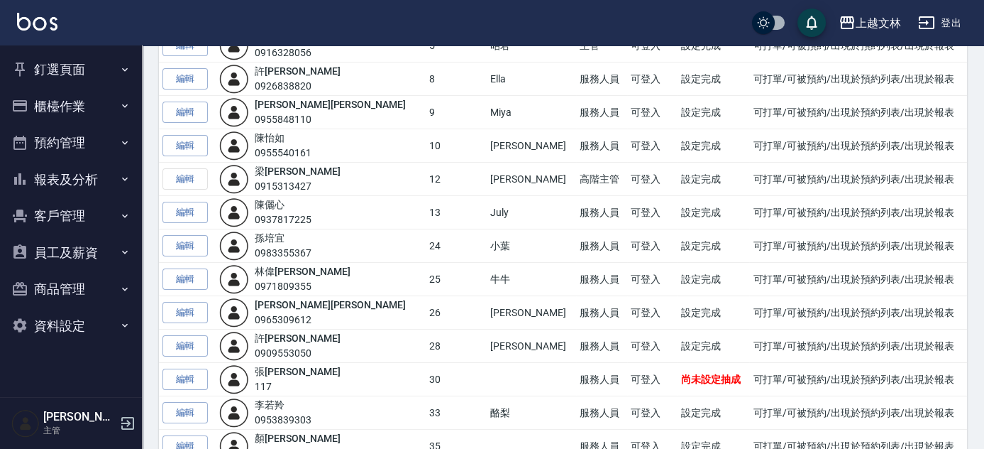
scroll to position [258, 0]
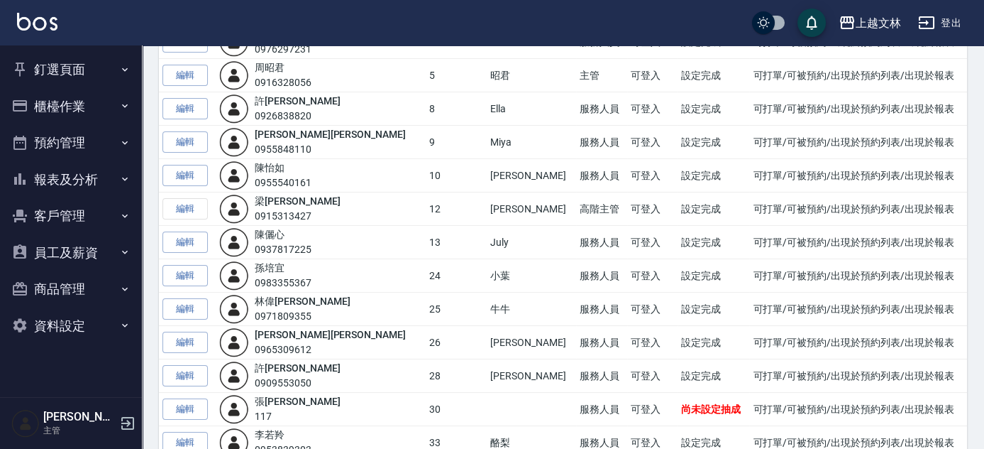
click at [55, 70] on button "釘選頁面" at bounding box center [71, 69] width 131 height 37
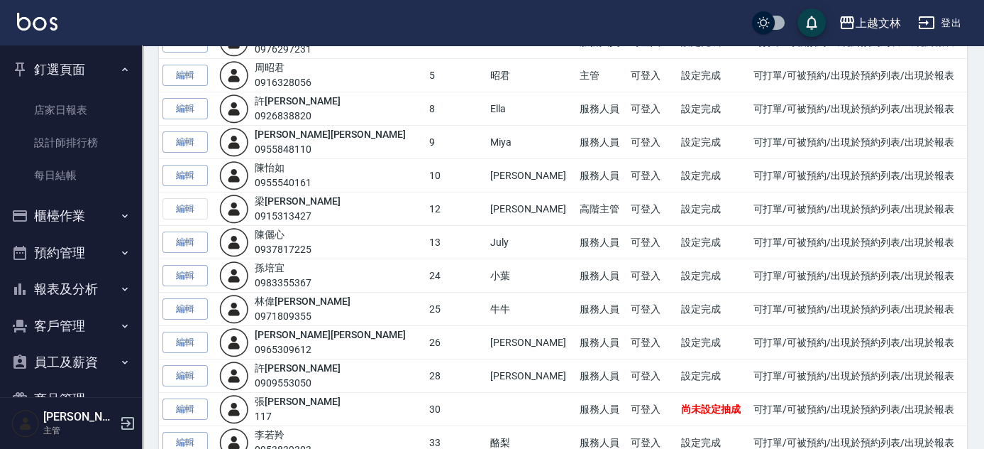
click at [55, 70] on button "釘選頁面" at bounding box center [71, 69] width 131 height 37
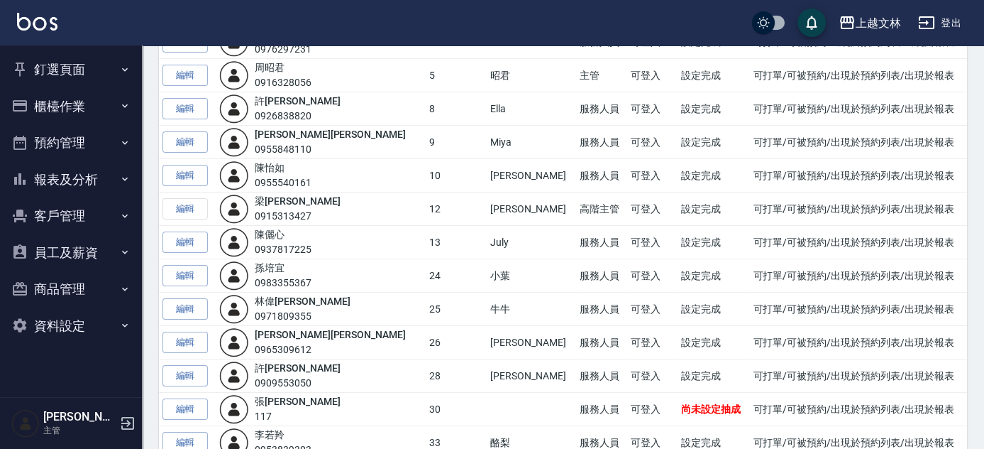
click at [57, 185] on button "報表及分析" at bounding box center [71, 179] width 131 height 37
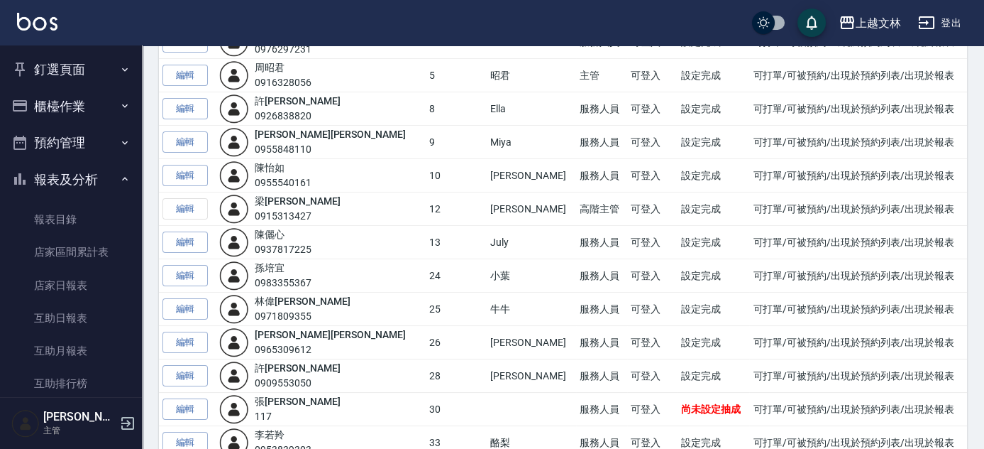
click at [58, 183] on button "報表及分析" at bounding box center [71, 179] width 131 height 37
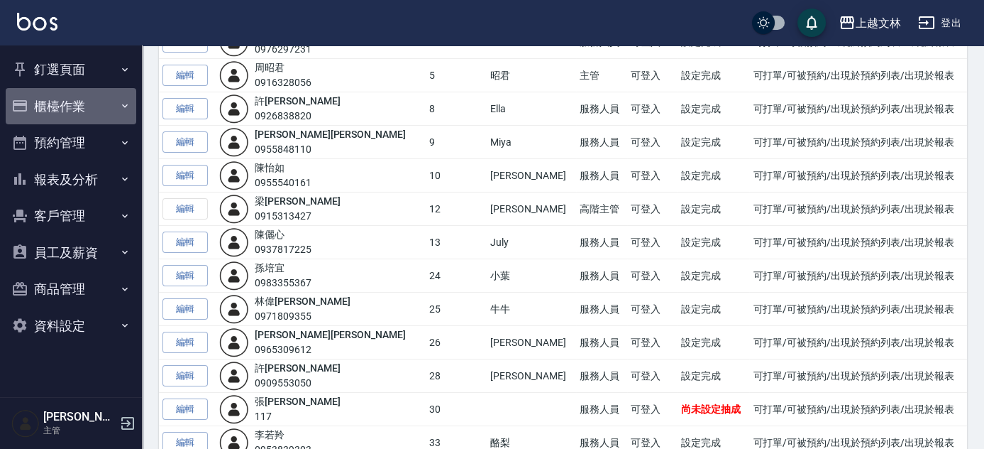
click at [57, 113] on button "櫃檯作業" at bounding box center [71, 106] width 131 height 37
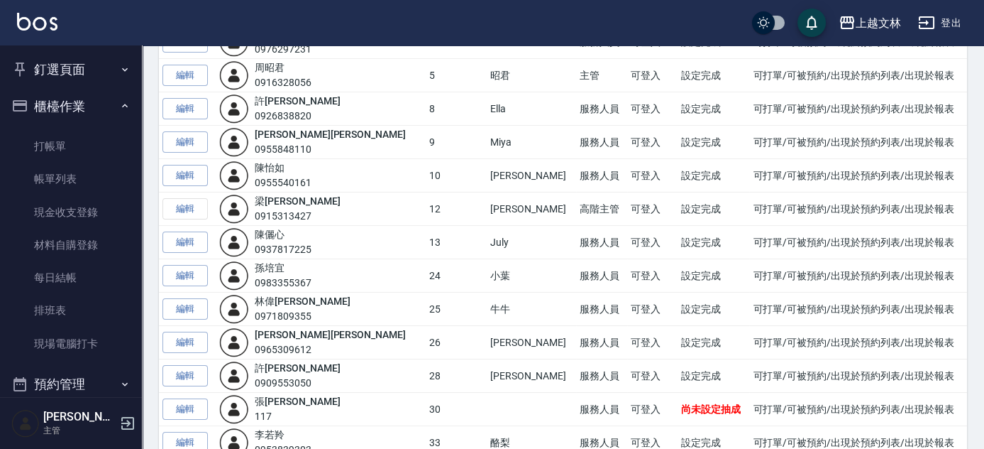
click at [57, 113] on button "櫃檯作業" at bounding box center [71, 106] width 131 height 37
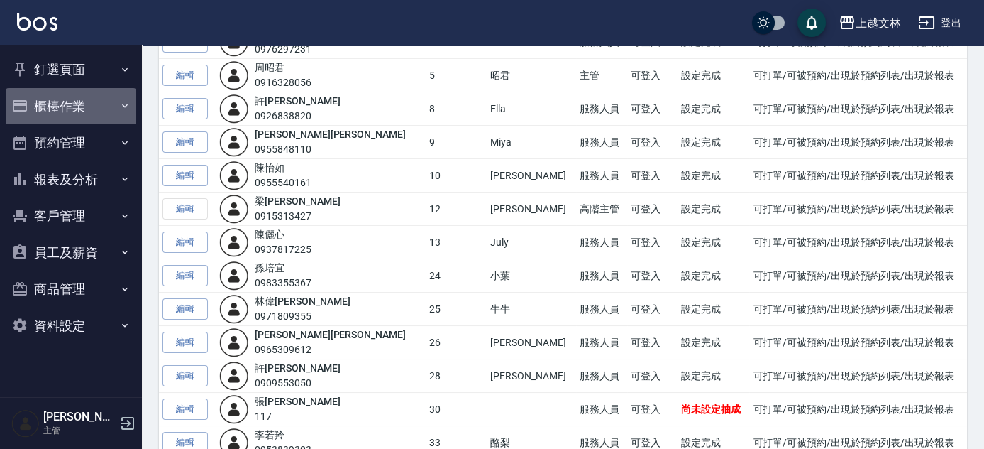
click at [57, 113] on button "櫃檯作業" at bounding box center [71, 106] width 131 height 37
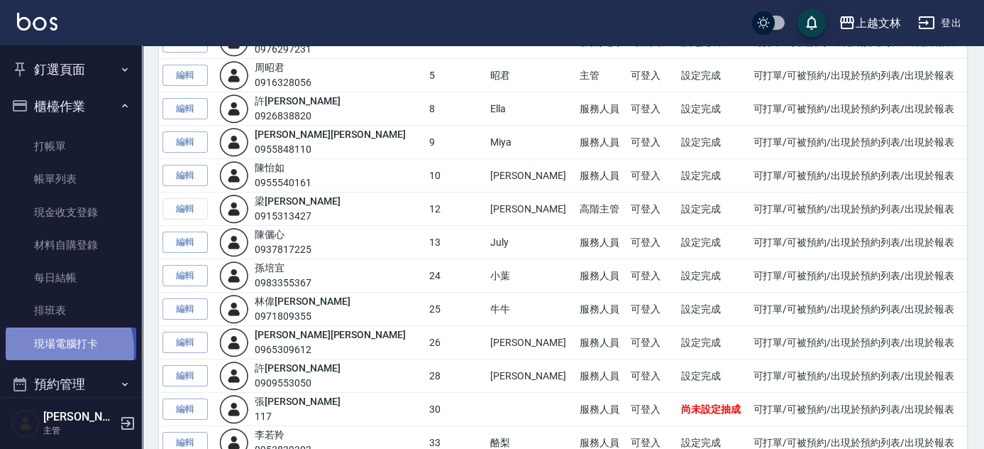
click at [57, 349] on link "現場電腦打卡" at bounding box center [71, 343] width 131 height 33
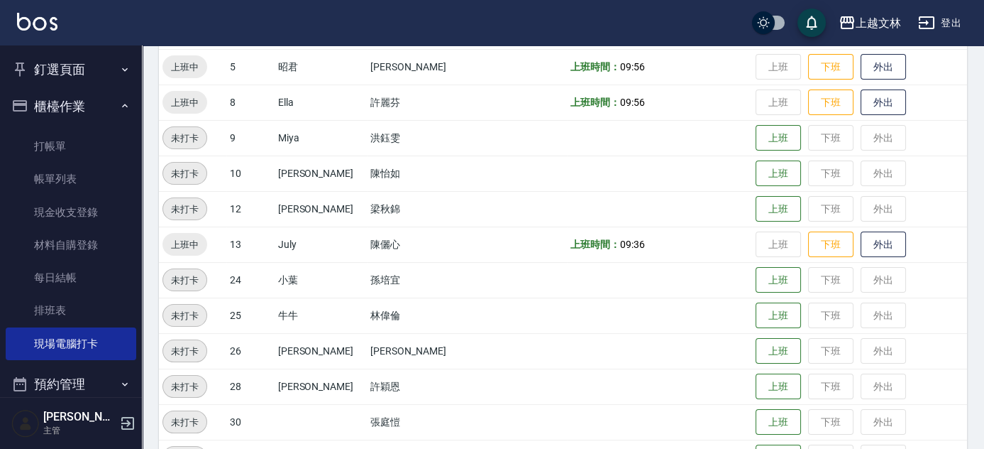
scroll to position [387, 0]
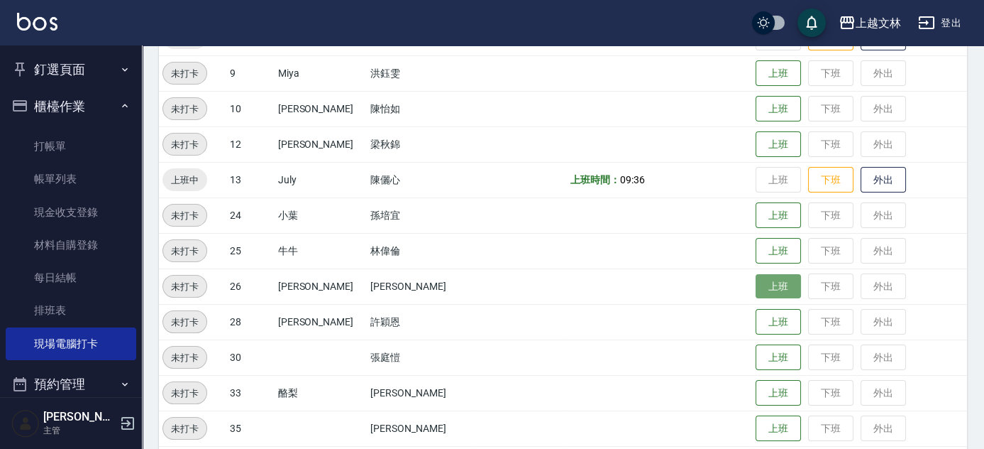
click at [756, 297] on button "上班" at bounding box center [778, 286] width 45 height 25
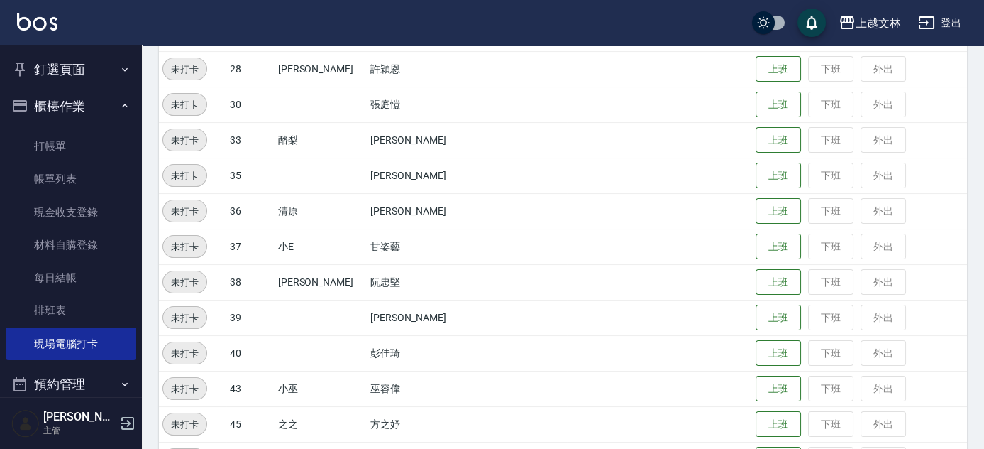
scroll to position [645, 0]
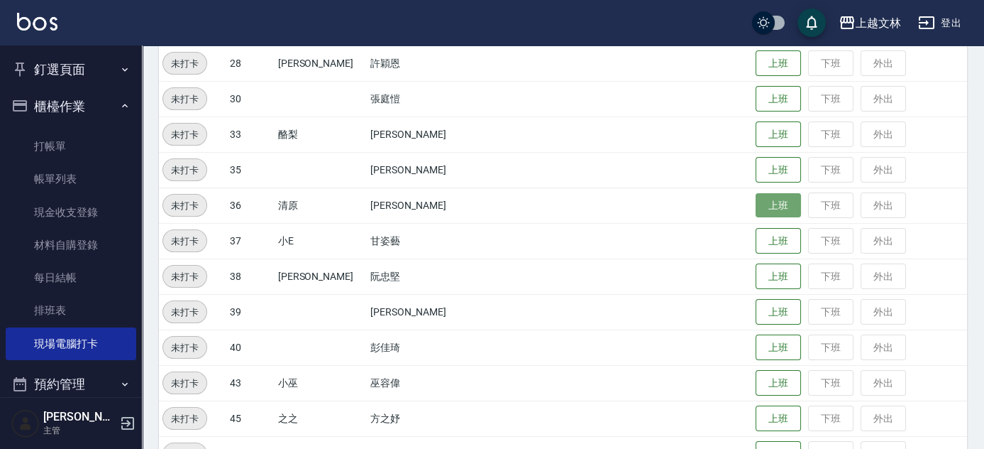
click at [764, 204] on button "上班" at bounding box center [778, 205] width 45 height 25
click at [777, 209] on button "上班" at bounding box center [778, 205] width 45 height 25
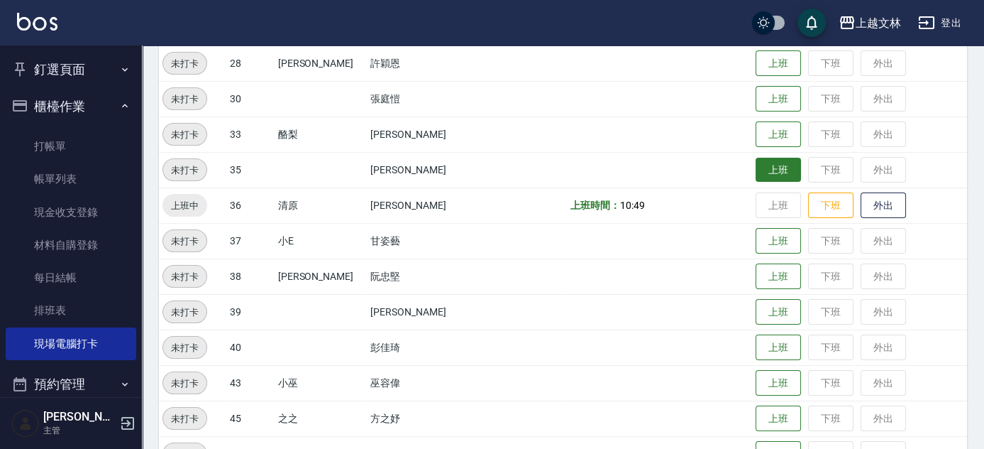
click at [760, 164] on button "上班" at bounding box center [778, 170] width 45 height 25
click at [761, 165] on button "上班" at bounding box center [778, 170] width 45 height 25
click at [756, 173] on button "上班" at bounding box center [778, 170] width 45 height 25
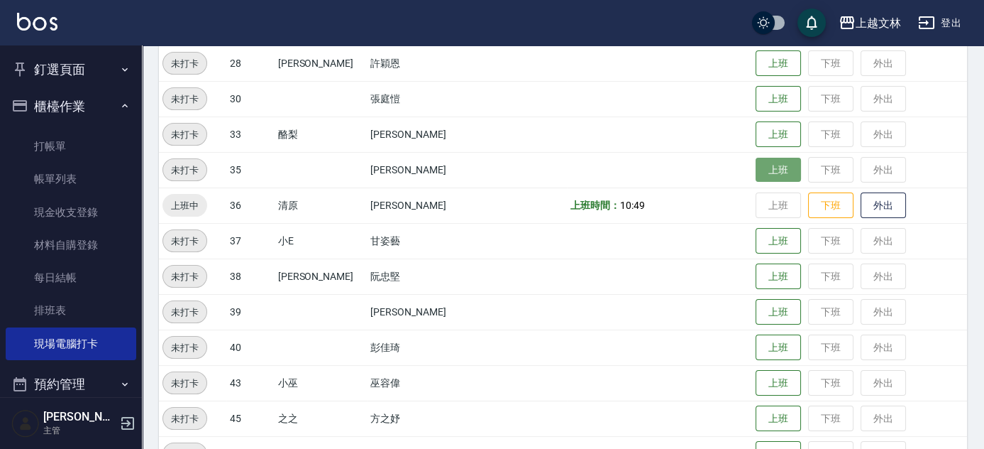
click at [756, 173] on button "上班" at bounding box center [778, 170] width 45 height 25
click at [756, 172] on button "上班" at bounding box center [778, 170] width 45 height 25
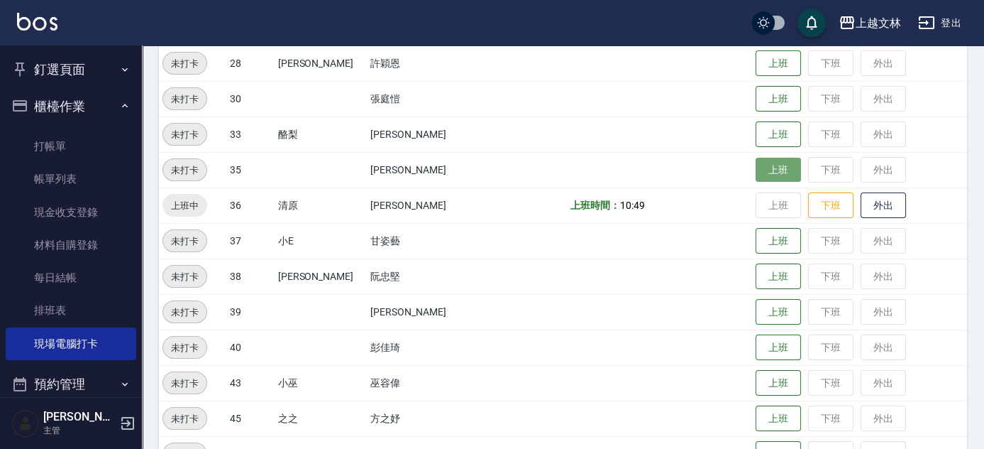
click at [756, 172] on button "上班" at bounding box center [778, 170] width 45 height 25
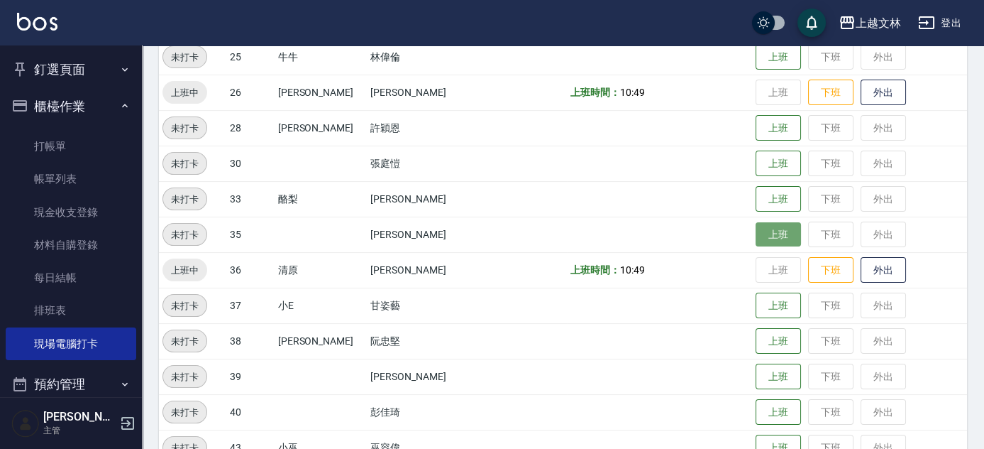
click at [756, 234] on button "上班" at bounding box center [778, 234] width 45 height 25
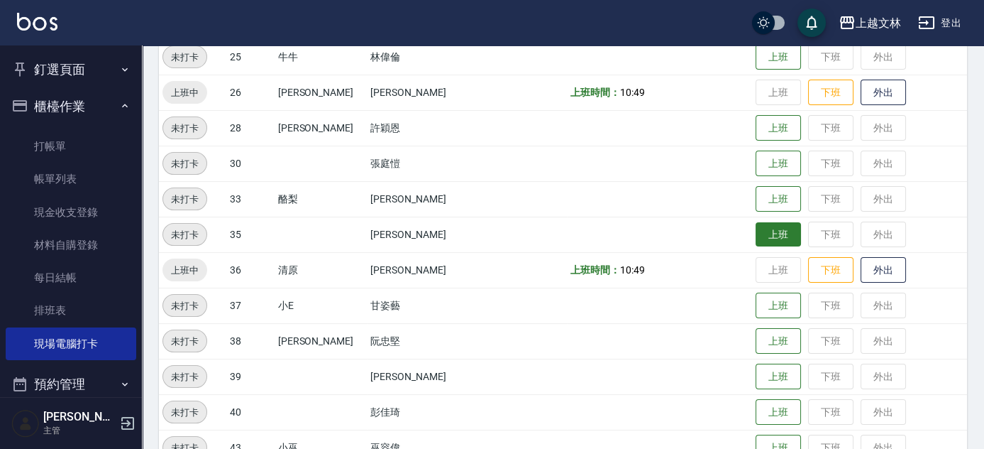
click at [756, 234] on button "上班" at bounding box center [778, 234] width 45 height 25
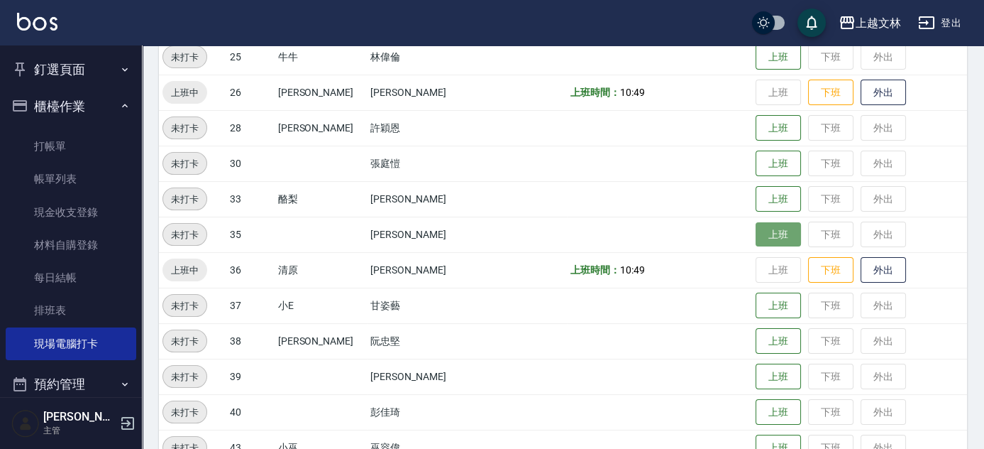
click at [756, 234] on button "上班" at bounding box center [778, 234] width 45 height 25
click at [756, 232] on button "上班" at bounding box center [778, 234] width 45 height 25
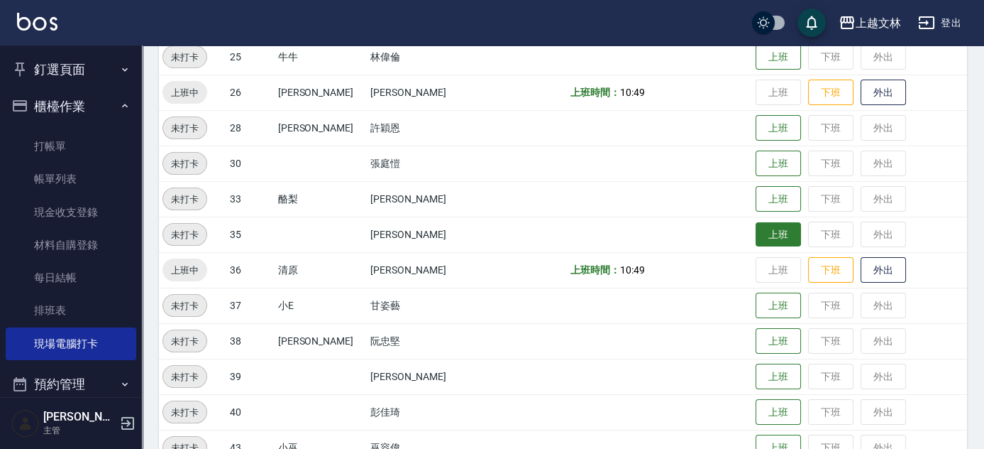
click at [756, 234] on button "上班" at bounding box center [778, 234] width 45 height 25
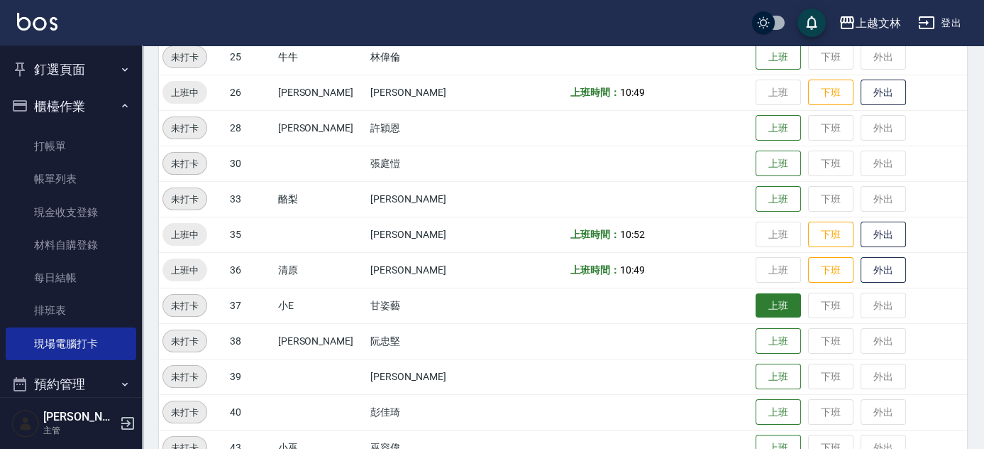
click at [768, 307] on button "上班" at bounding box center [778, 305] width 45 height 25
click at [756, 311] on button "上班" at bounding box center [778, 305] width 45 height 25
click at [762, 312] on button "上班" at bounding box center [778, 305] width 45 height 25
click at [763, 297] on button "上班" at bounding box center [778, 305] width 45 height 25
click at [759, 300] on button "上班" at bounding box center [778, 305] width 45 height 25
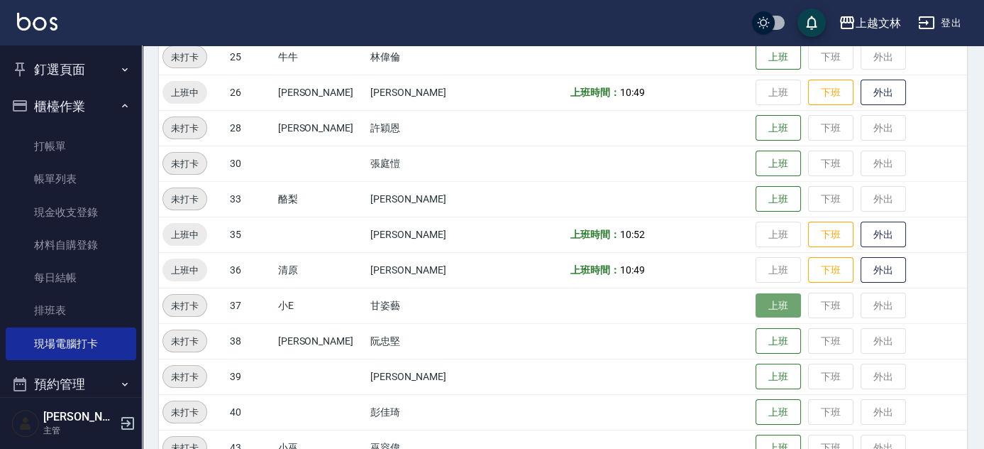
click at [756, 304] on button "上班" at bounding box center [778, 305] width 45 height 25
drag, startPoint x: 0, startPoint y: 33, endPoint x: 0, endPoint y: 11, distance: 21.3
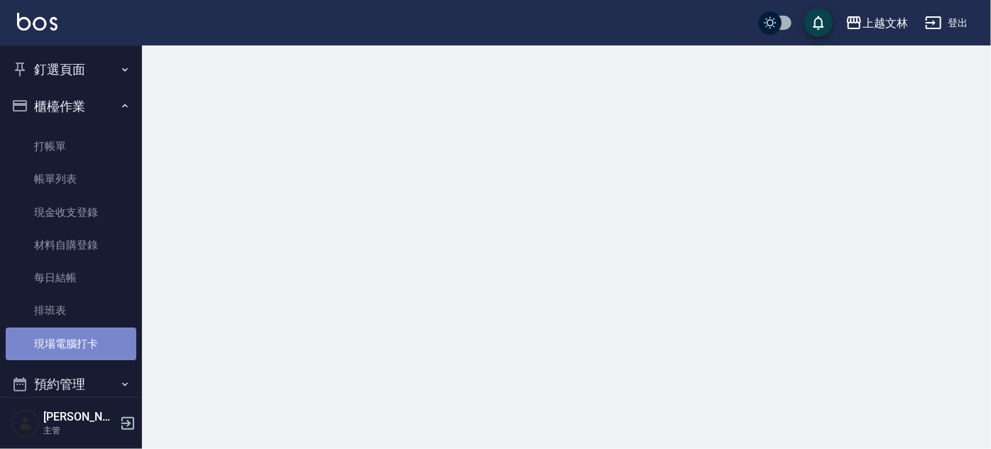
click at [79, 336] on link "現場電腦打卡" at bounding box center [71, 343] width 131 height 33
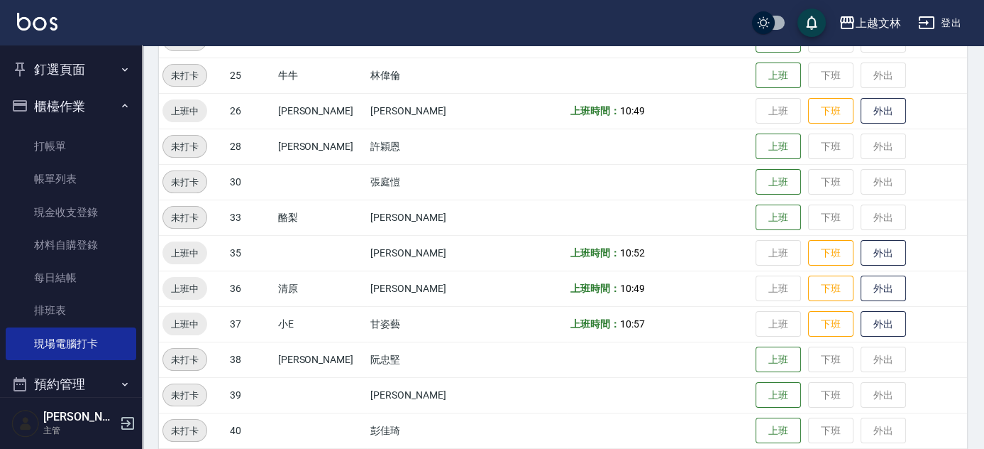
scroll to position [569, 0]
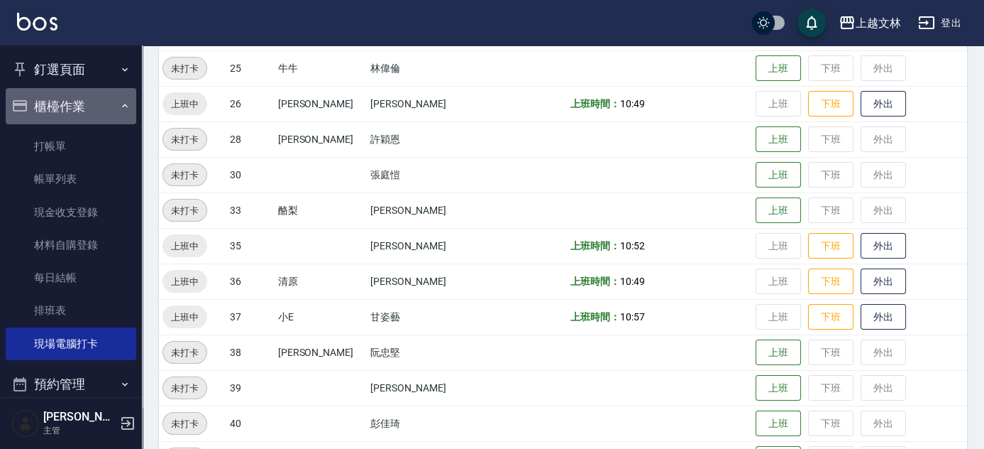
click at [93, 113] on button "櫃檯作業" at bounding box center [71, 106] width 131 height 37
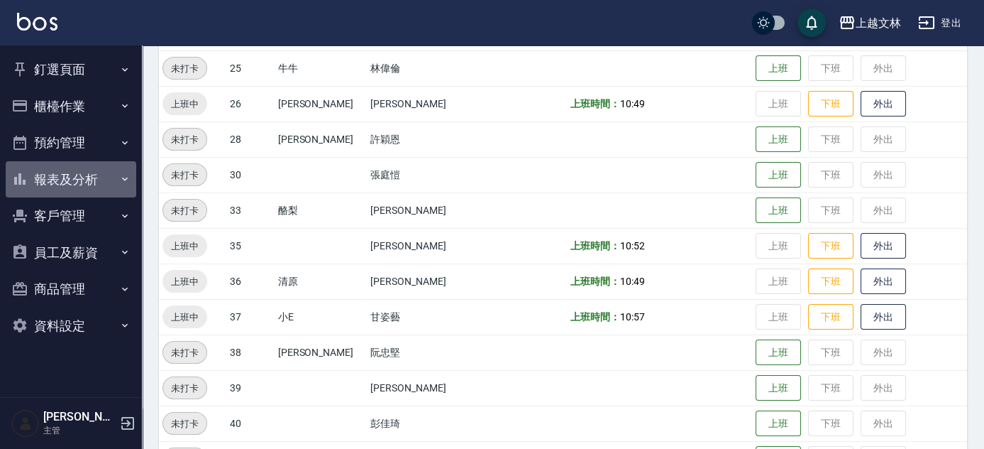
click at [106, 177] on button "報表及分析" at bounding box center [71, 179] width 131 height 37
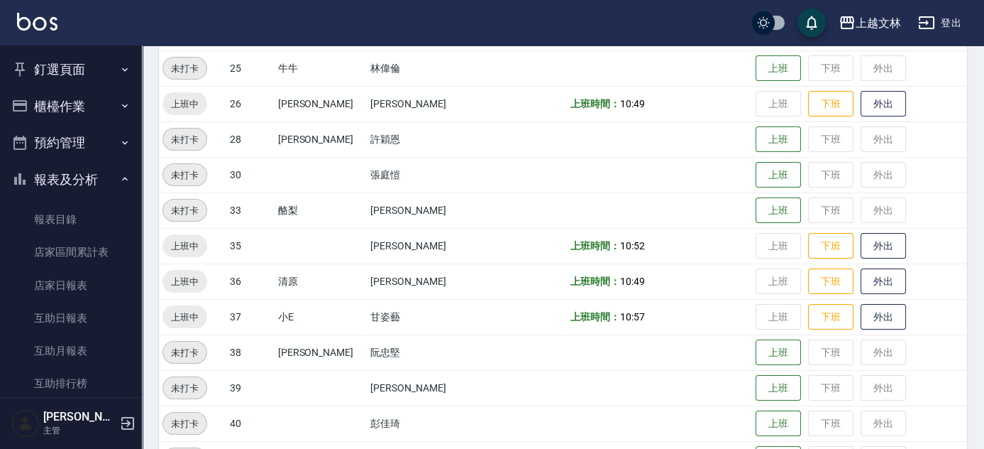
click at [100, 175] on button "報表及分析" at bounding box center [71, 179] width 131 height 37
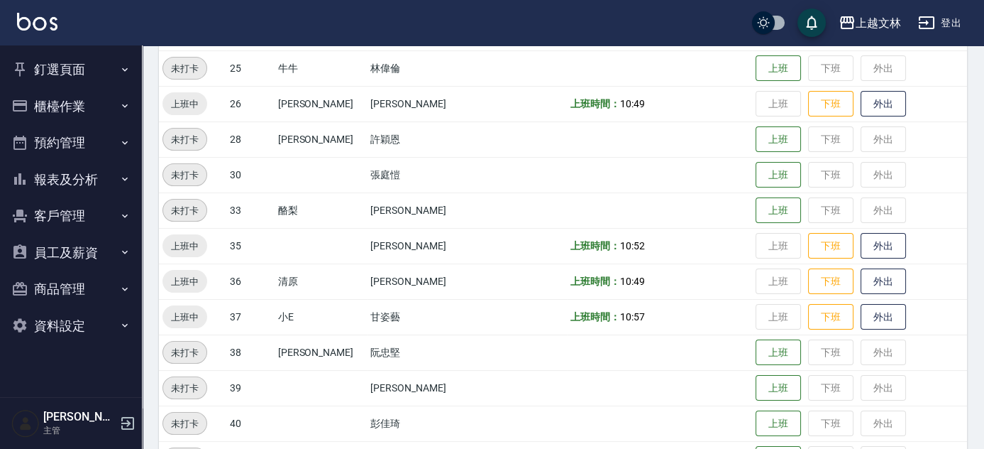
click at [79, 111] on button "櫃檯作業" at bounding box center [71, 106] width 131 height 37
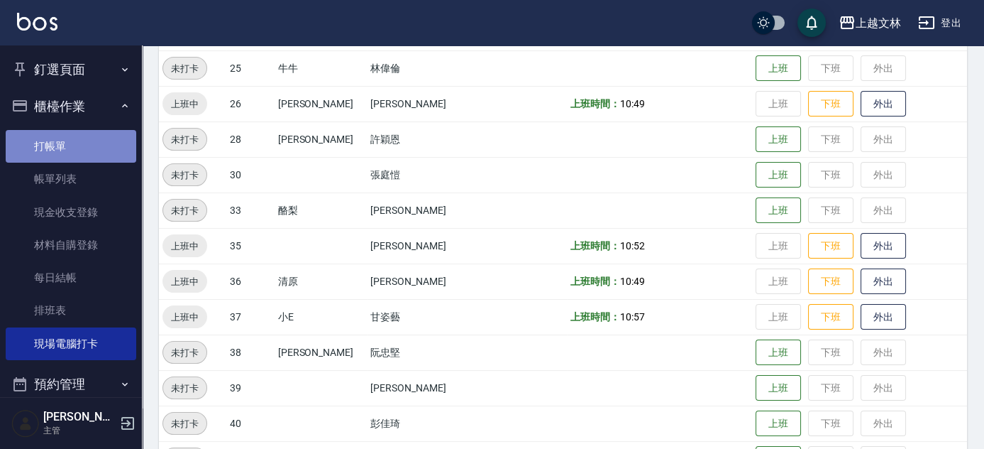
click at [81, 145] on link "打帳單" at bounding box center [71, 146] width 131 height 33
